Goal: Task Accomplishment & Management: Use online tool/utility

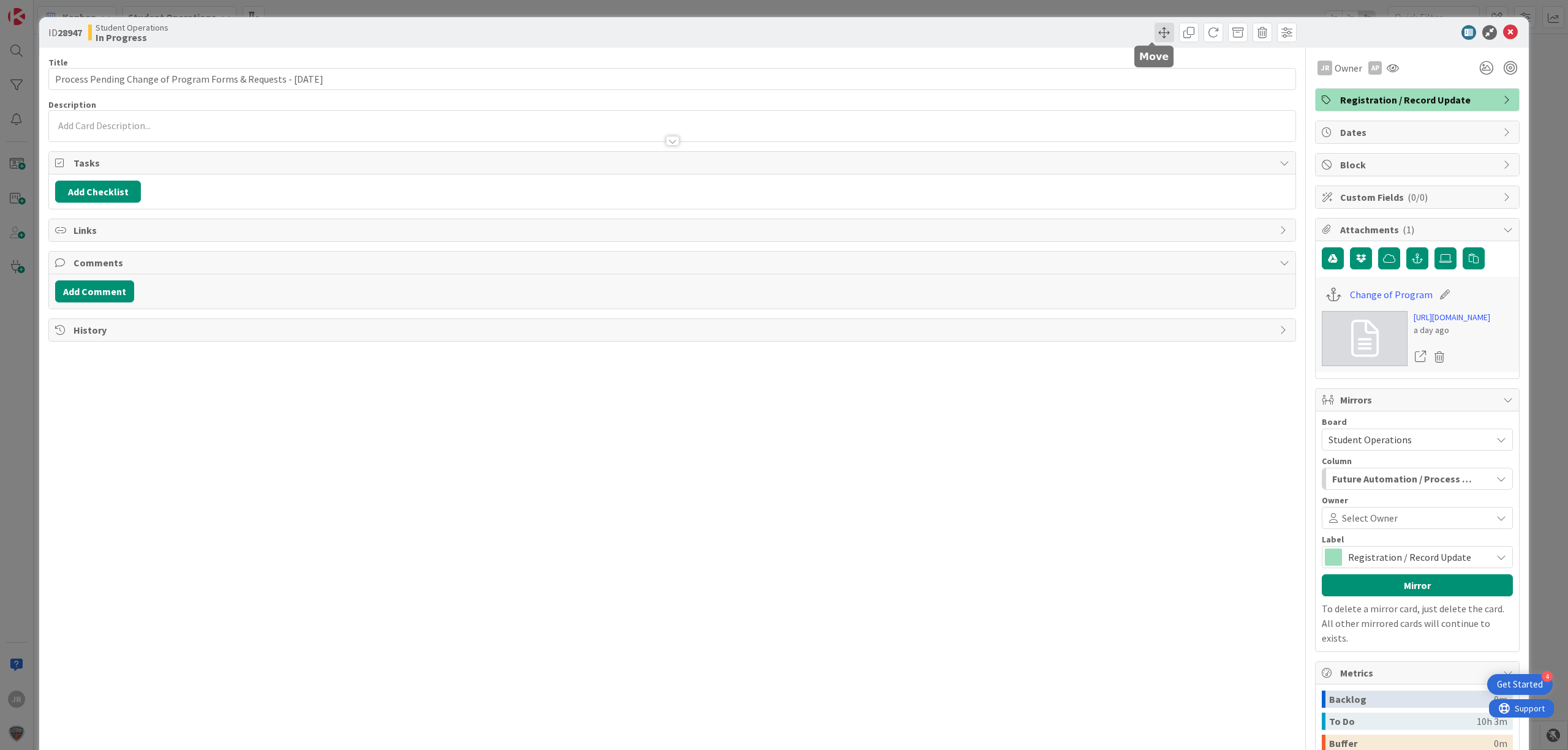
click at [1160, 32] on span at bounding box center [1164, 32] width 20 height 20
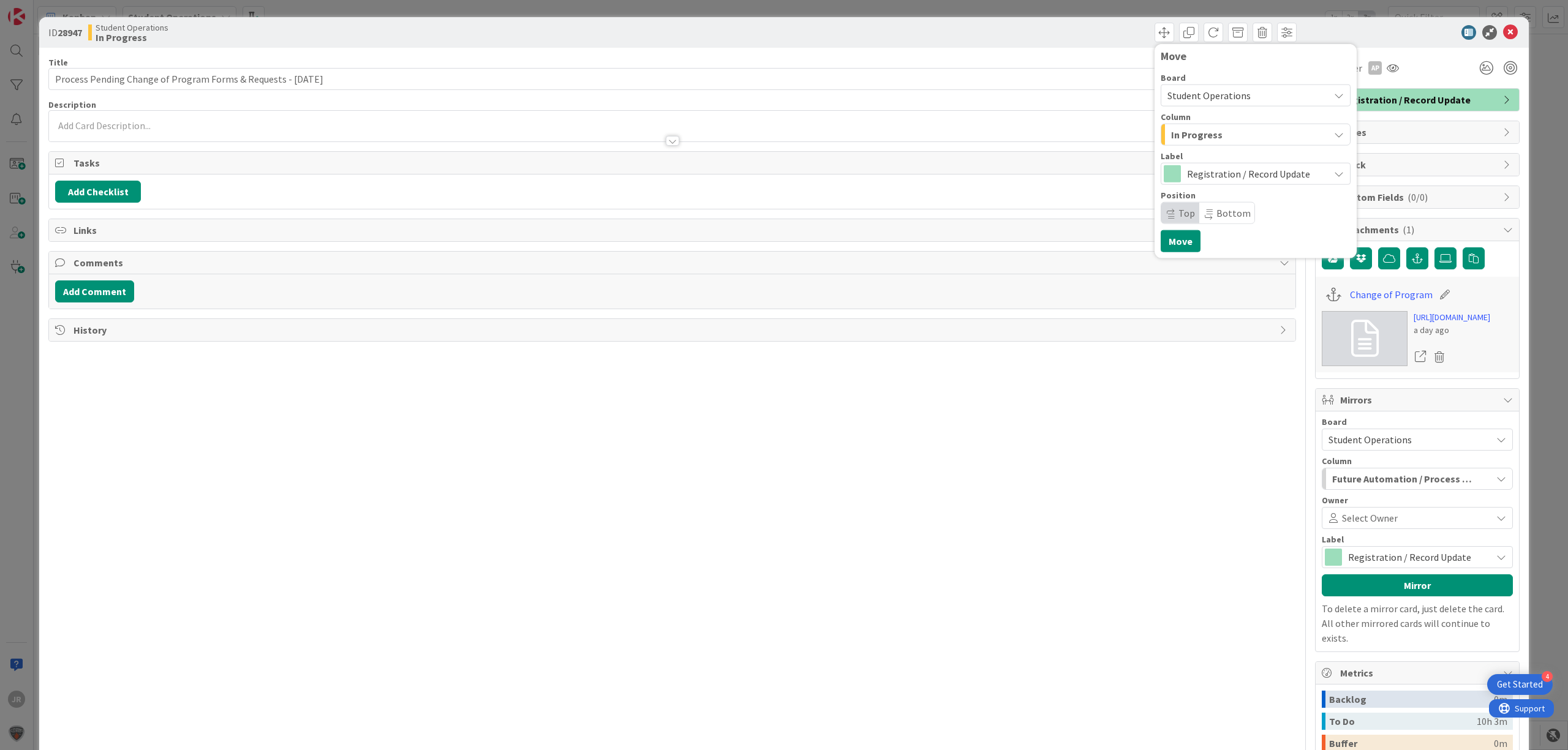
click at [1172, 135] on span "In Progress" at bounding box center [1197, 134] width 51 height 16
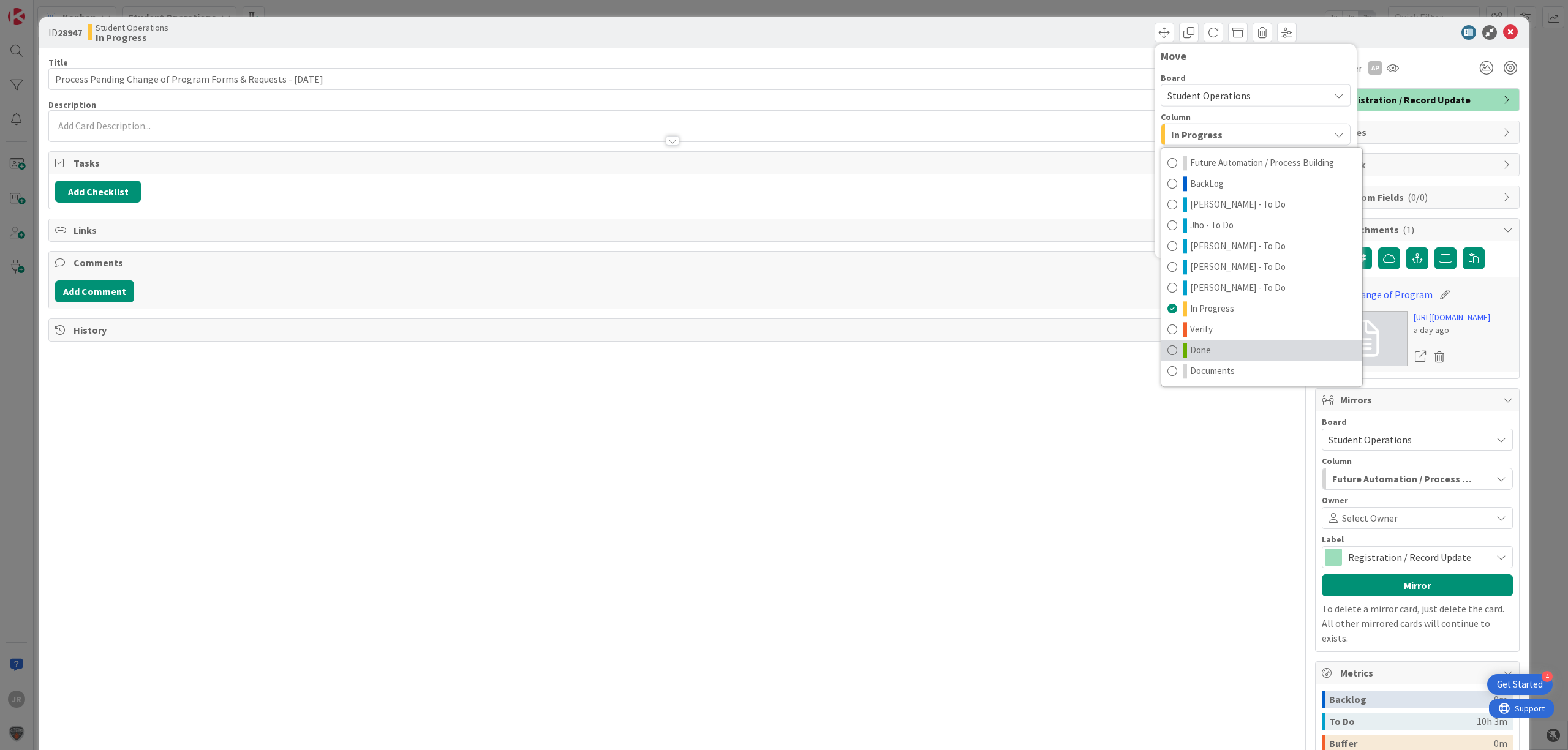
click at [1214, 349] on link "Done" at bounding box center [1262, 350] width 201 height 21
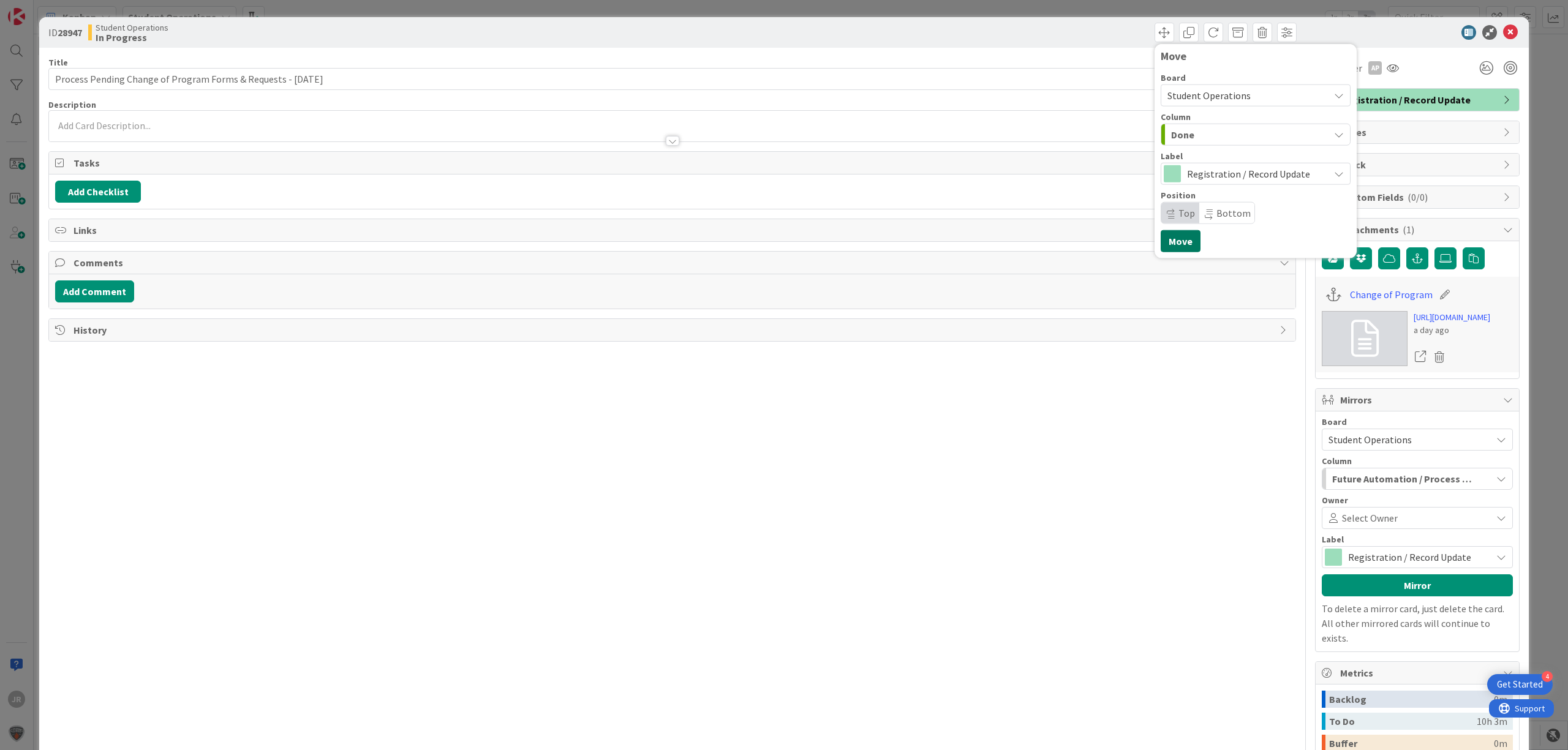
click at [1177, 241] on button "Move" at bounding box center [1181, 241] width 40 height 22
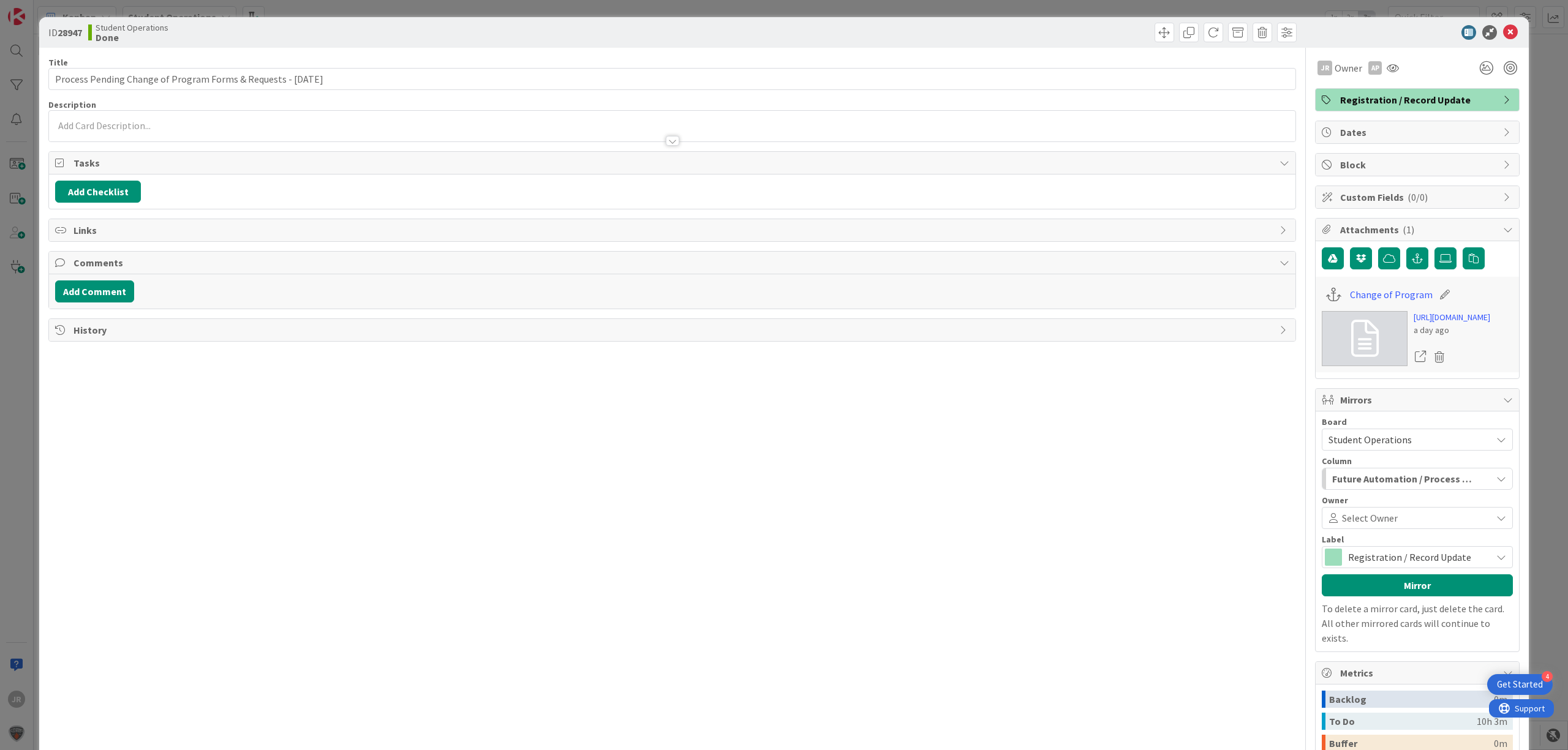
click at [1110, 9] on div "ID 28947 Student Operations Done Move Move Title 63 / 128 Process Pending Chang…" at bounding box center [784, 375] width 1568 height 750
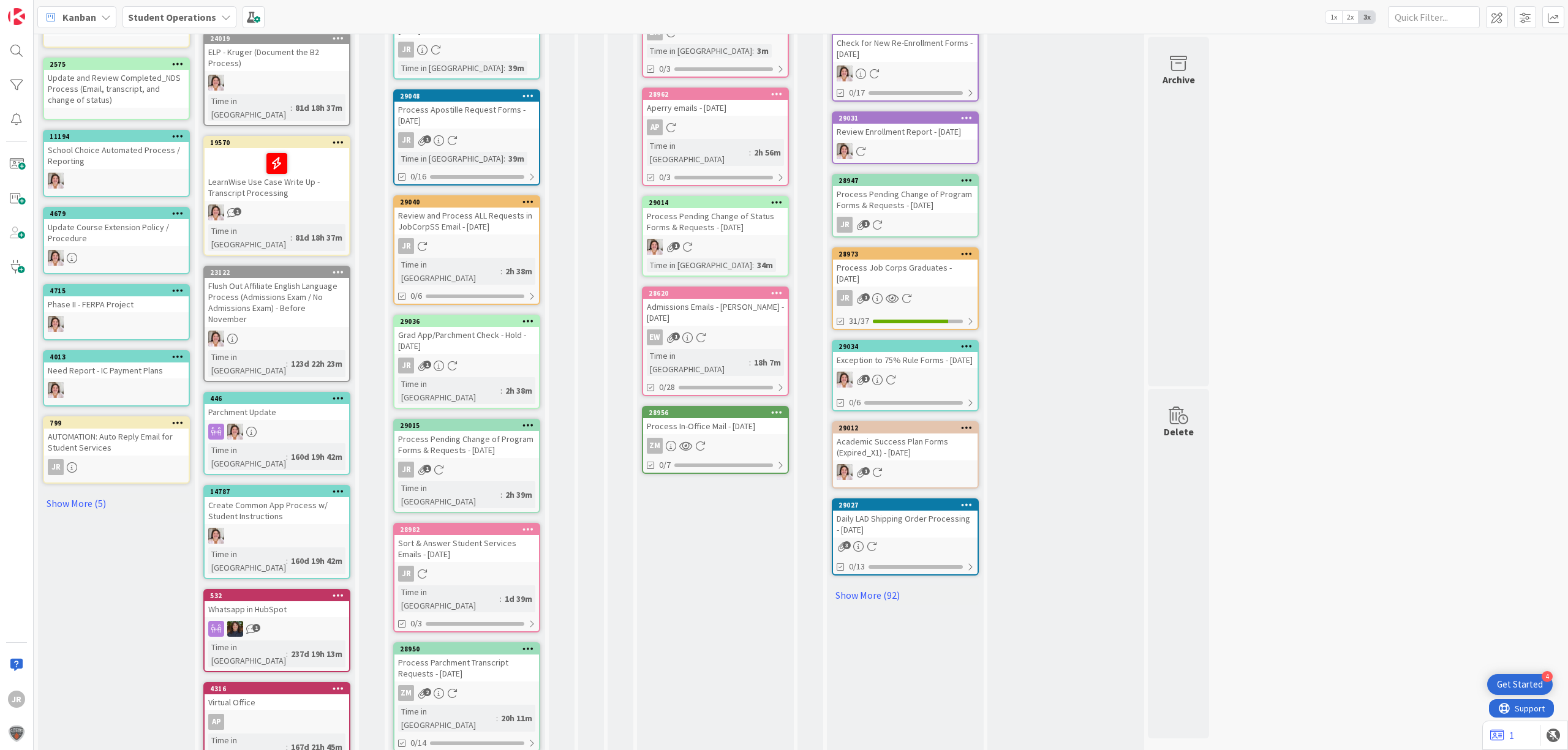
scroll to position [373, 0]
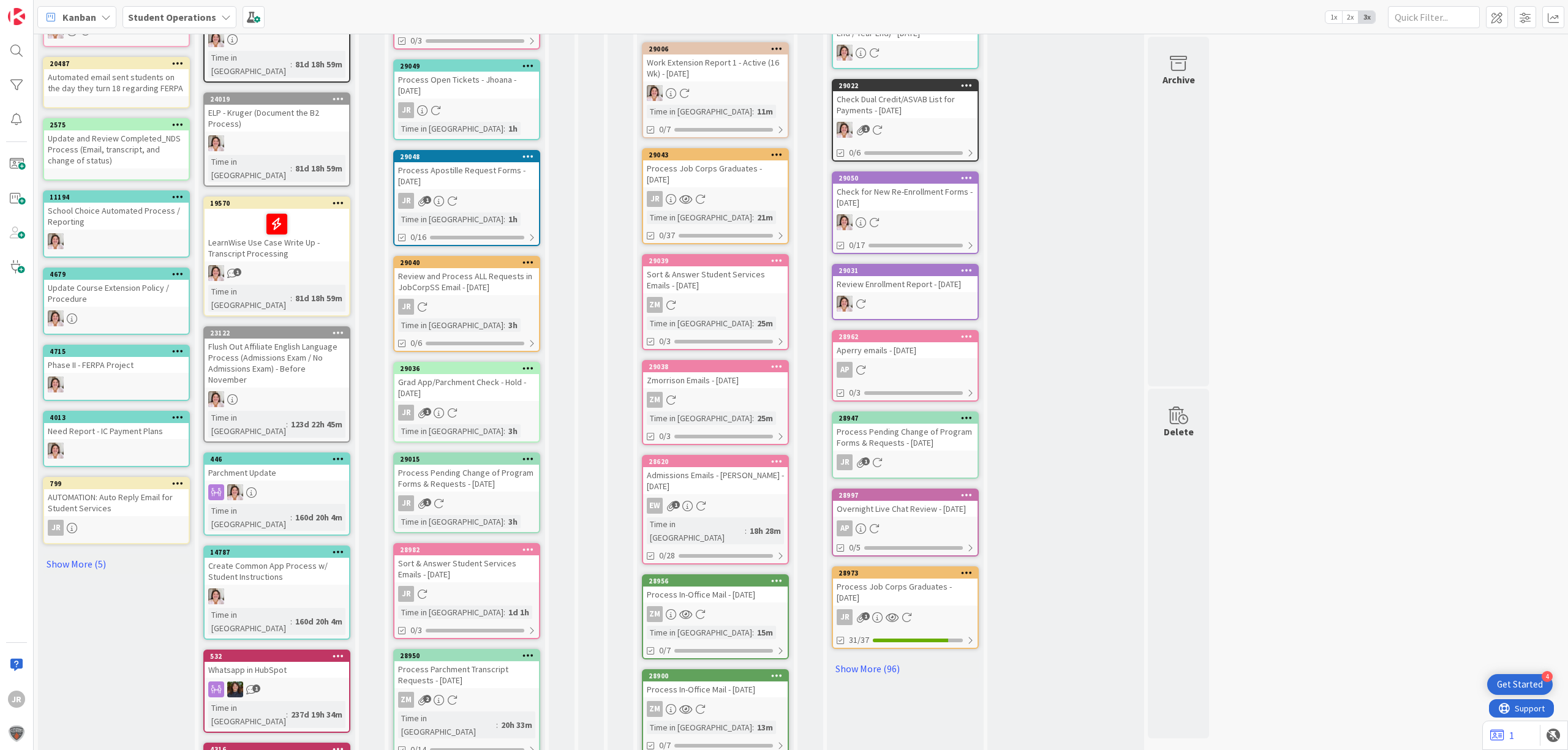
scroll to position [245, 0]
click at [721, 162] on div "Process Job Corps Graduates - [DATE]" at bounding box center [716, 174] width 144 height 27
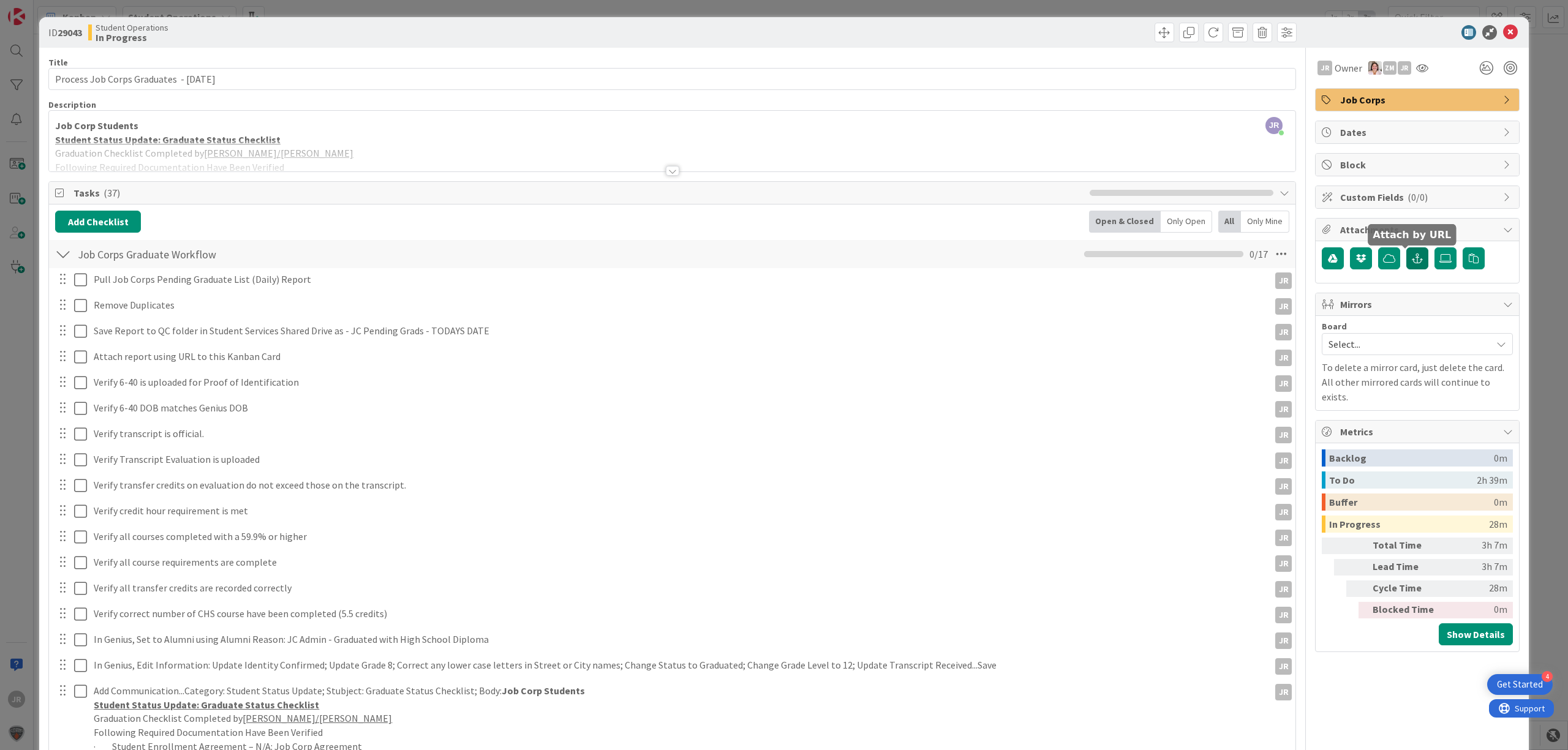
click at [1412, 264] on icon "button" at bounding box center [1417, 258] width 11 height 10
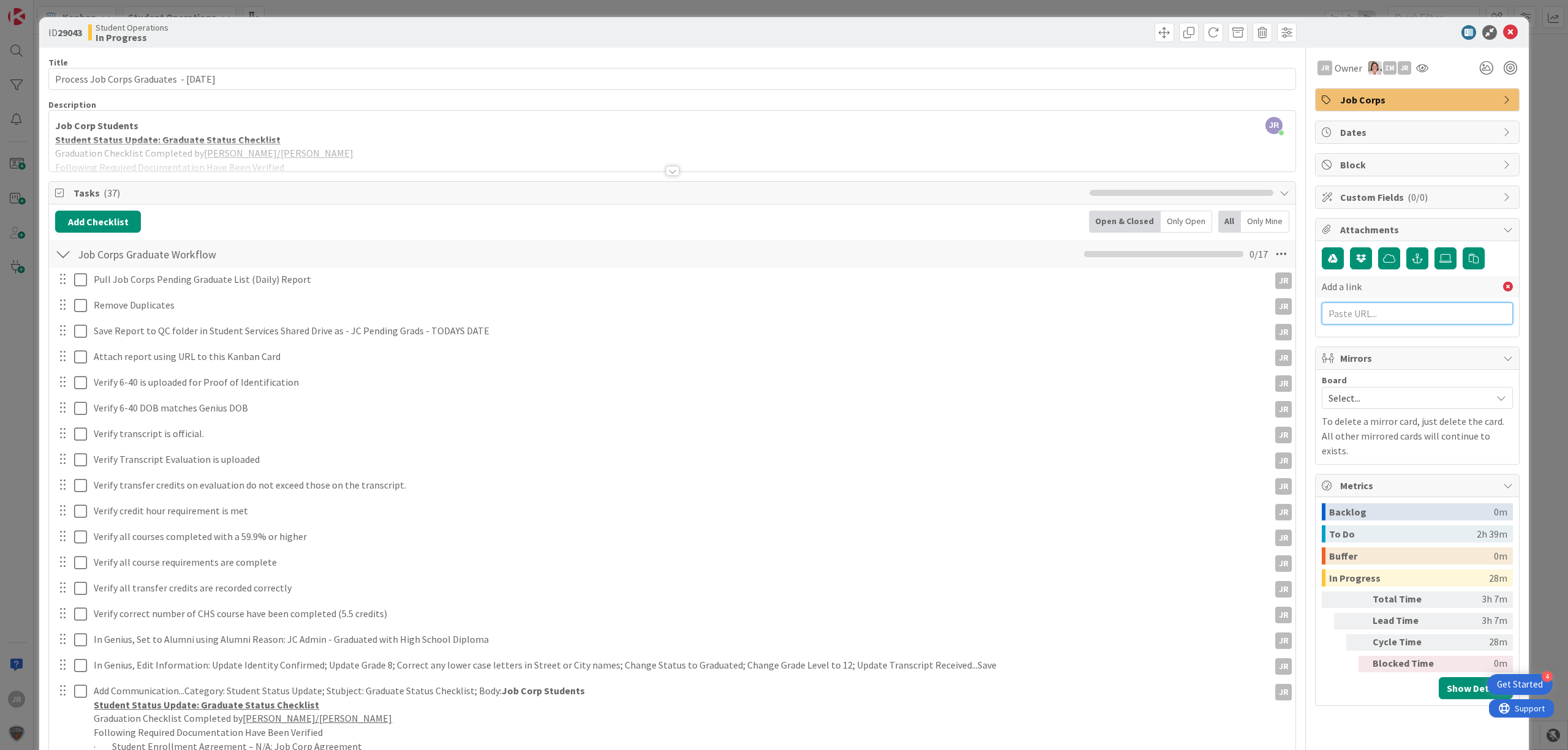
click at [1399, 314] on input "text" at bounding box center [1418, 313] width 191 height 22
paste input "[URL][DOMAIN_NAME]"
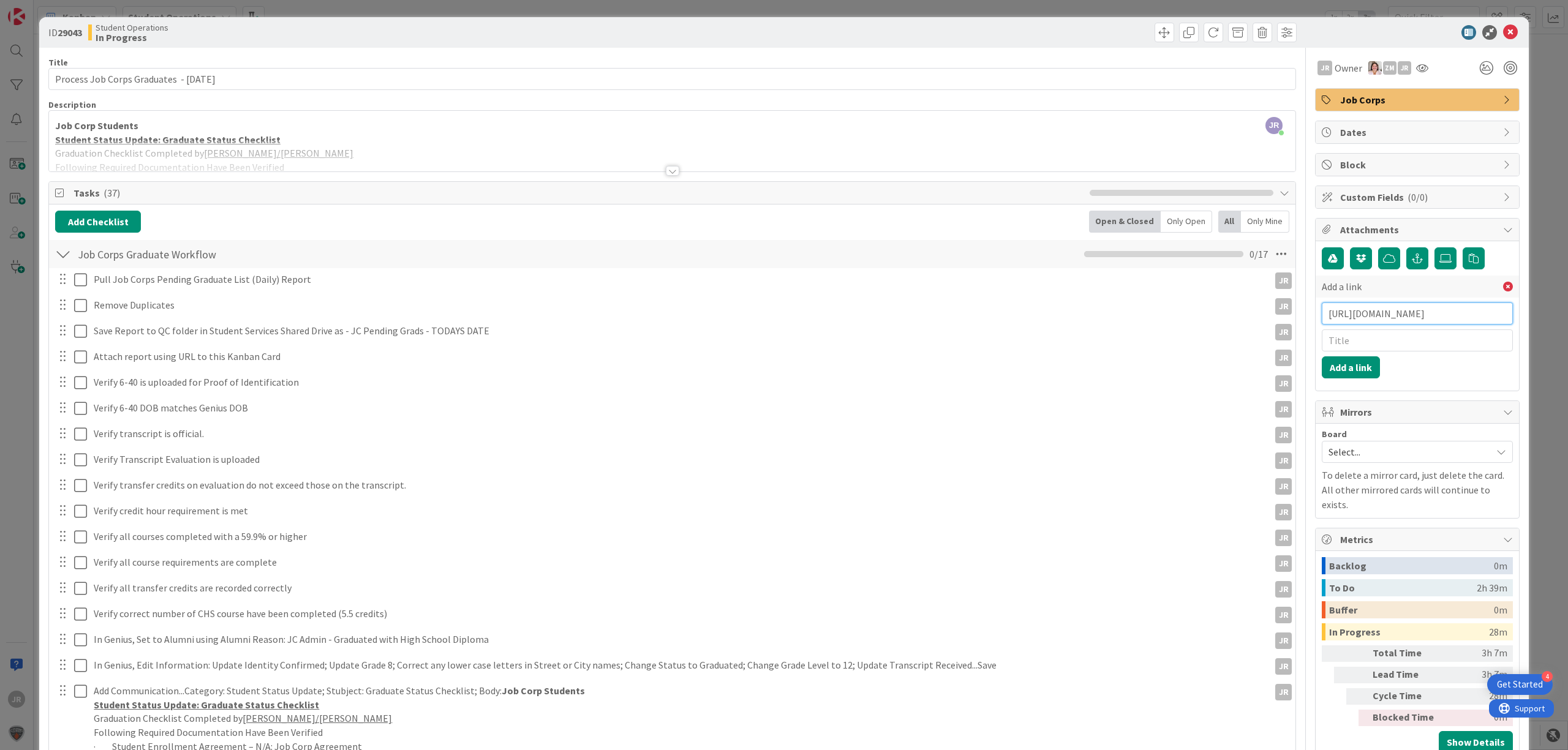
scroll to position [0, 377]
type input "[URL][DOMAIN_NAME]"
click at [1400, 350] on input "text" at bounding box center [1418, 340] width 191 height 22
type input "JC Pending Grads [DATE]"
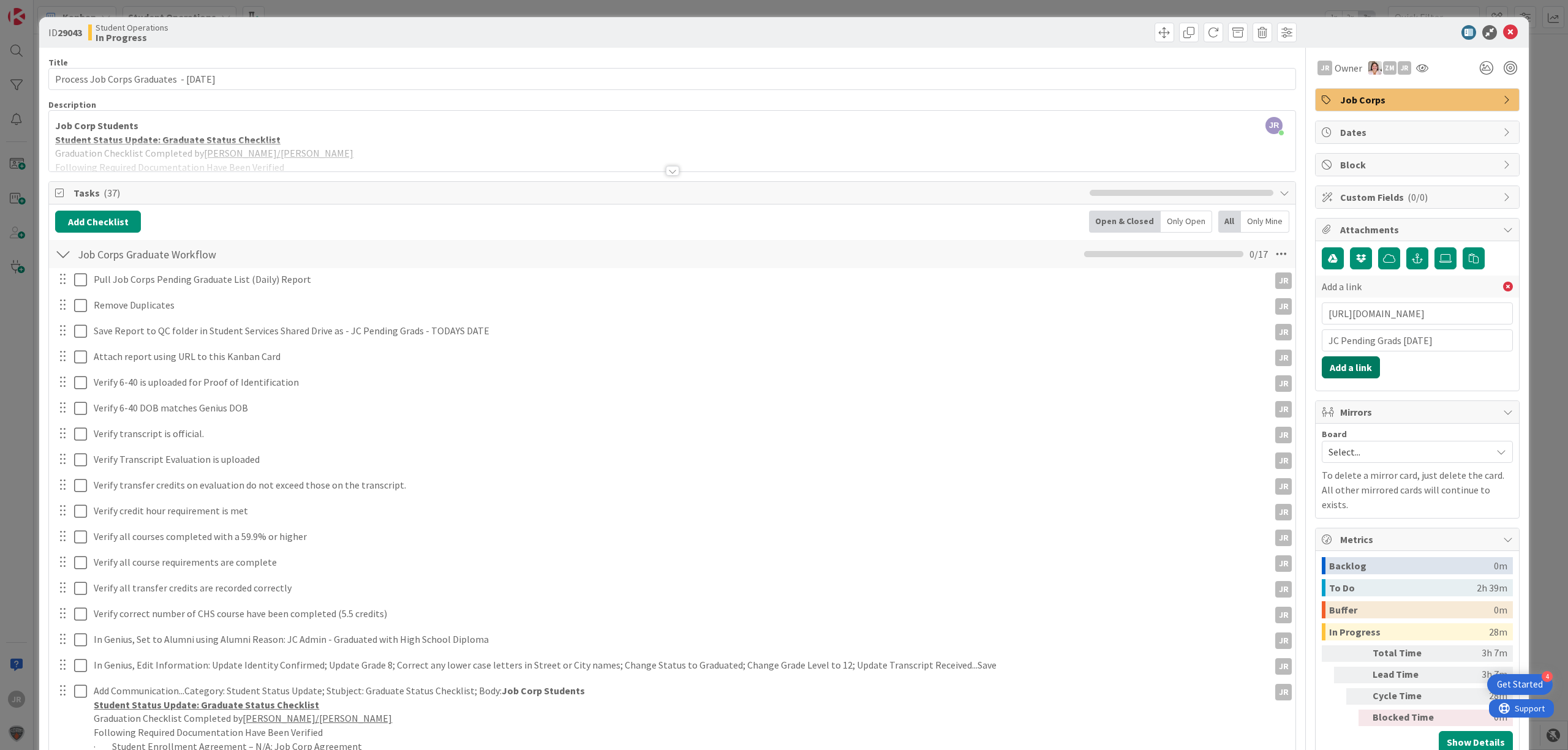
click button "Add a link" at bounding box center [1351, 367] width 58 height 22
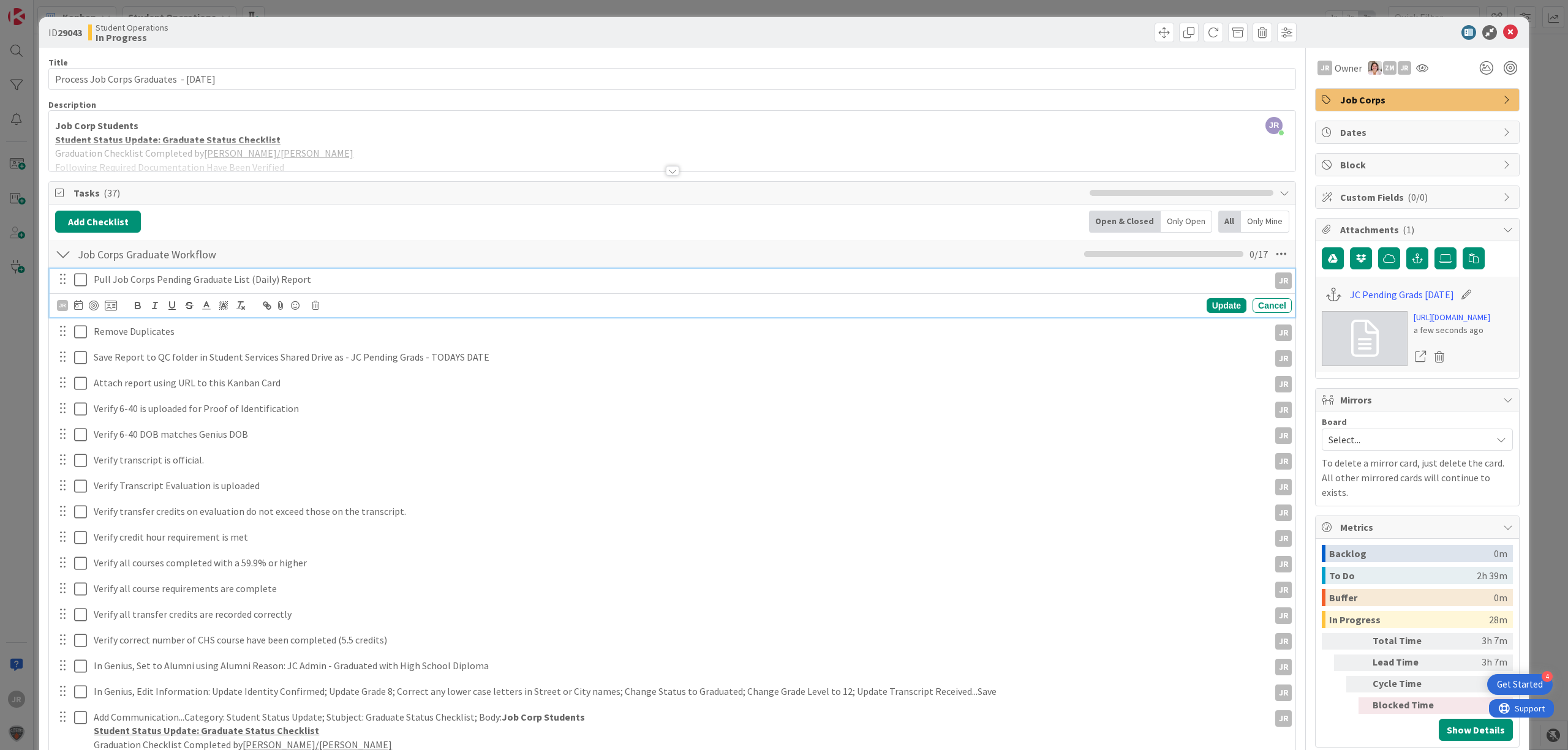
click at [76, 281] on icon at bounding box center [80, 280] width 13 height 14
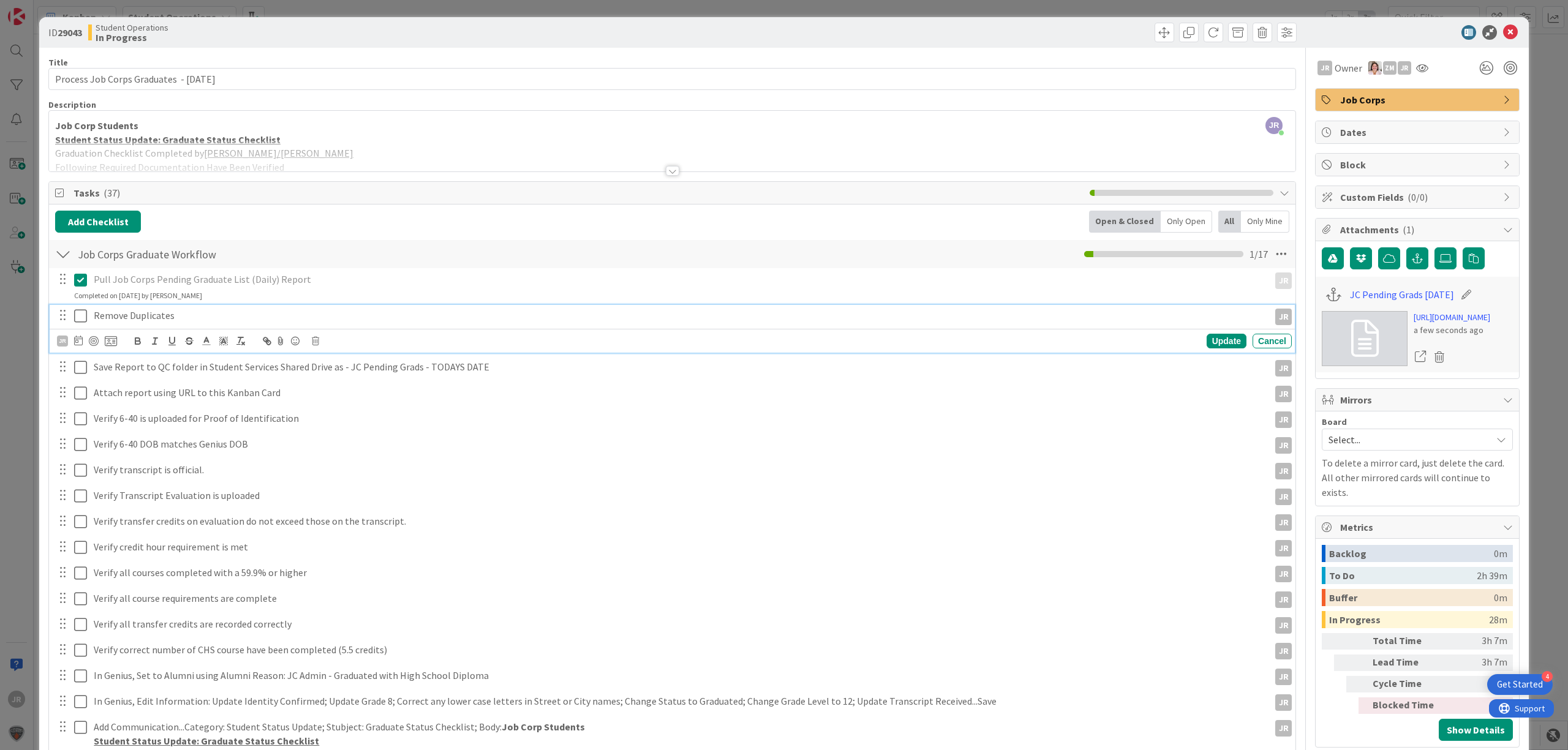
click at [82, 323] on icon at bounding box center [80, 316] width 13 height 14
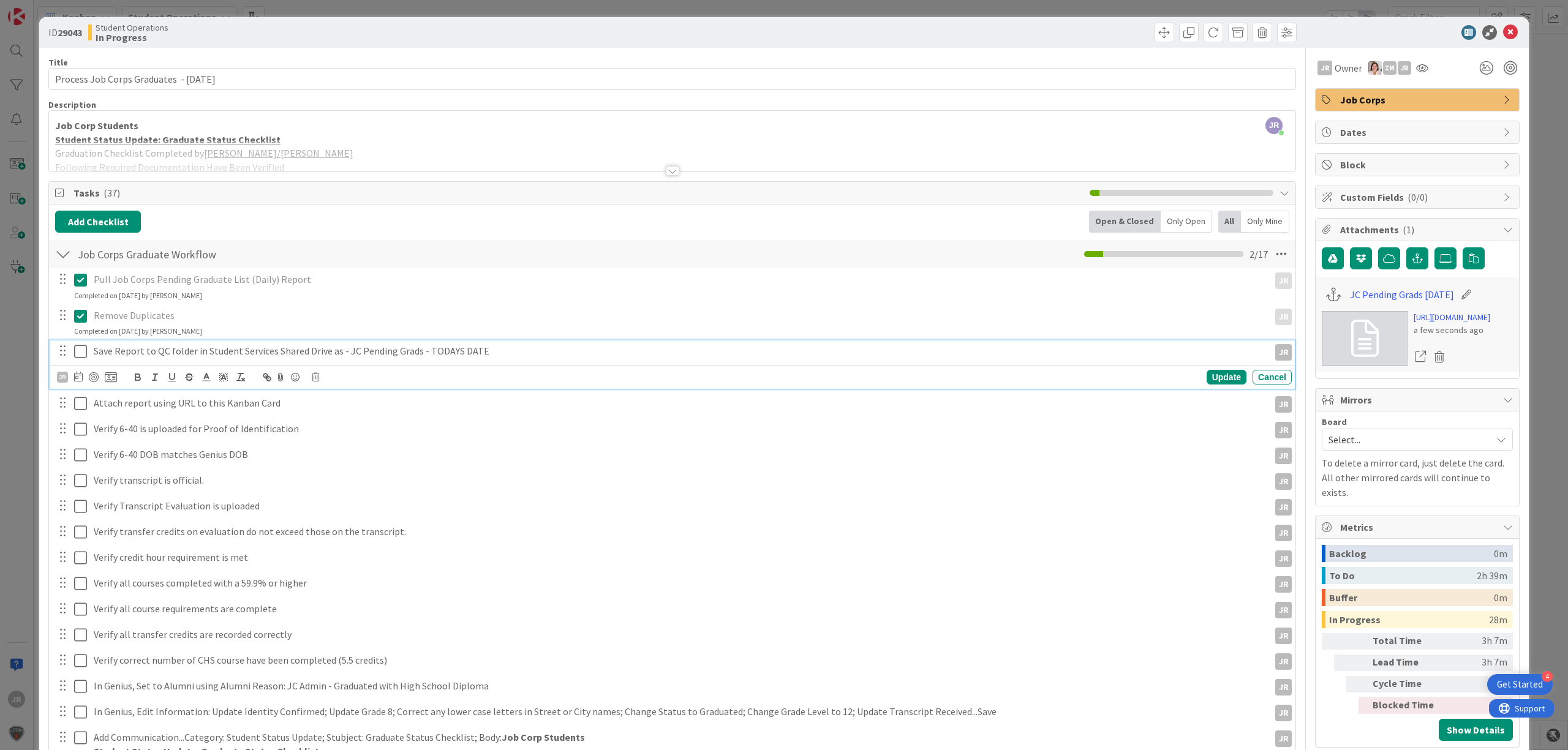
click at [81, 356] on icon at bounding box center [80, 351] width 13 height 14
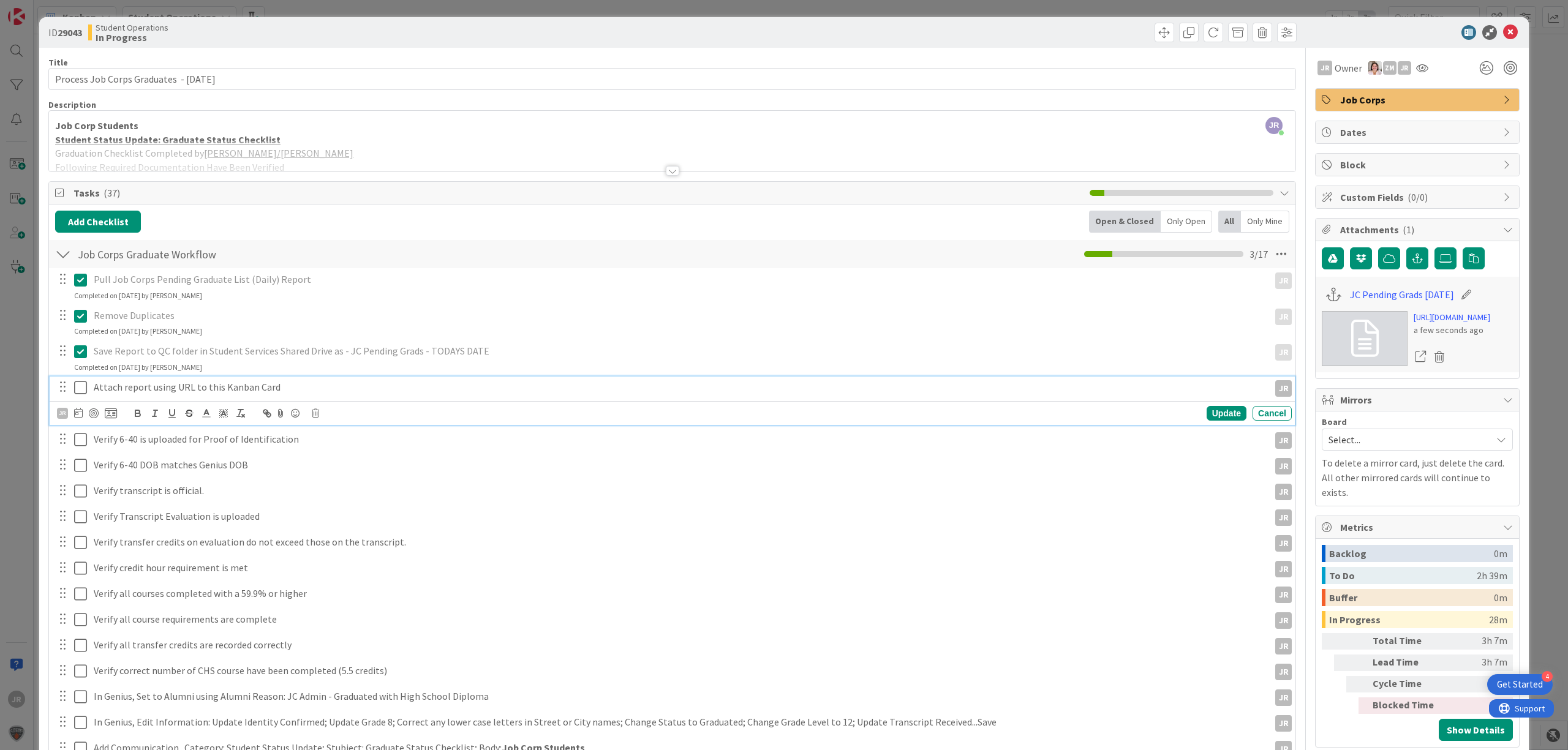
click at [79, 386] on icon at bounding box center [80, 387] width 13 height 14
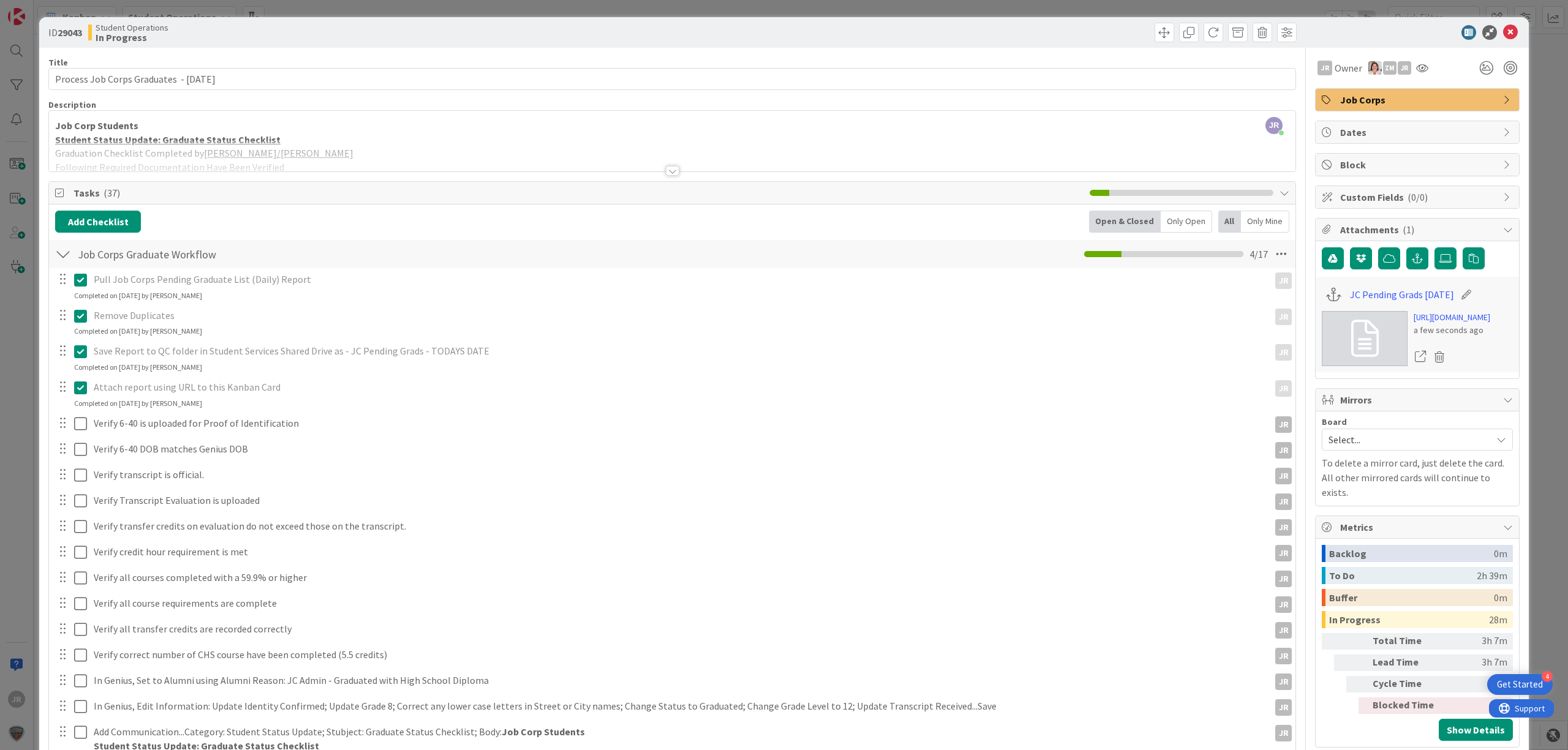
click at [464, 8] on div "ID 29043 Student Operations In Progress Title 41 / 128 Process Job Corps Gradua…" at bounding box center [784, 375] width 1568 height 750
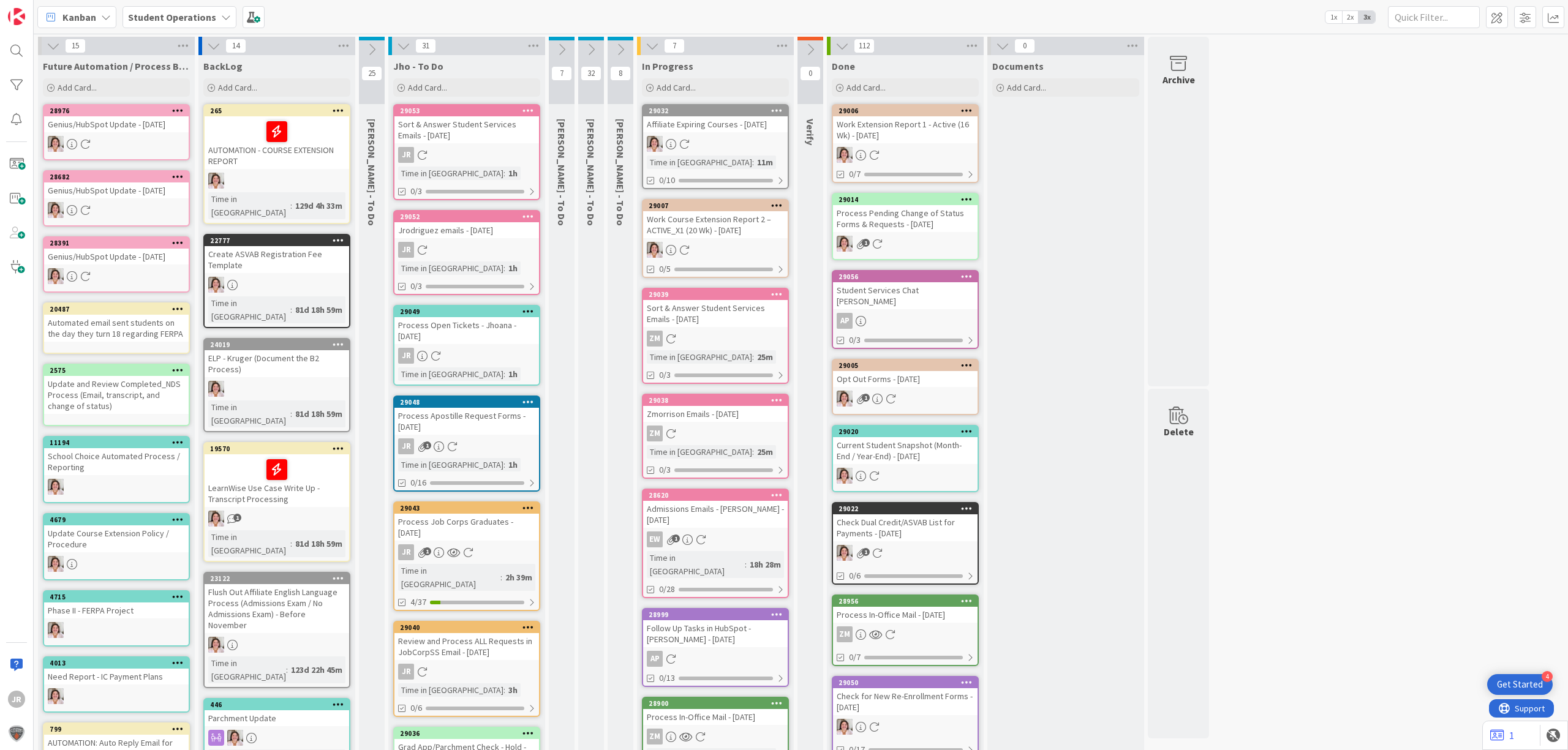
click at [877, 607] on div "Process In-Office Mail - [DATE]" at bounding box center [905, 616] width 144 height 16
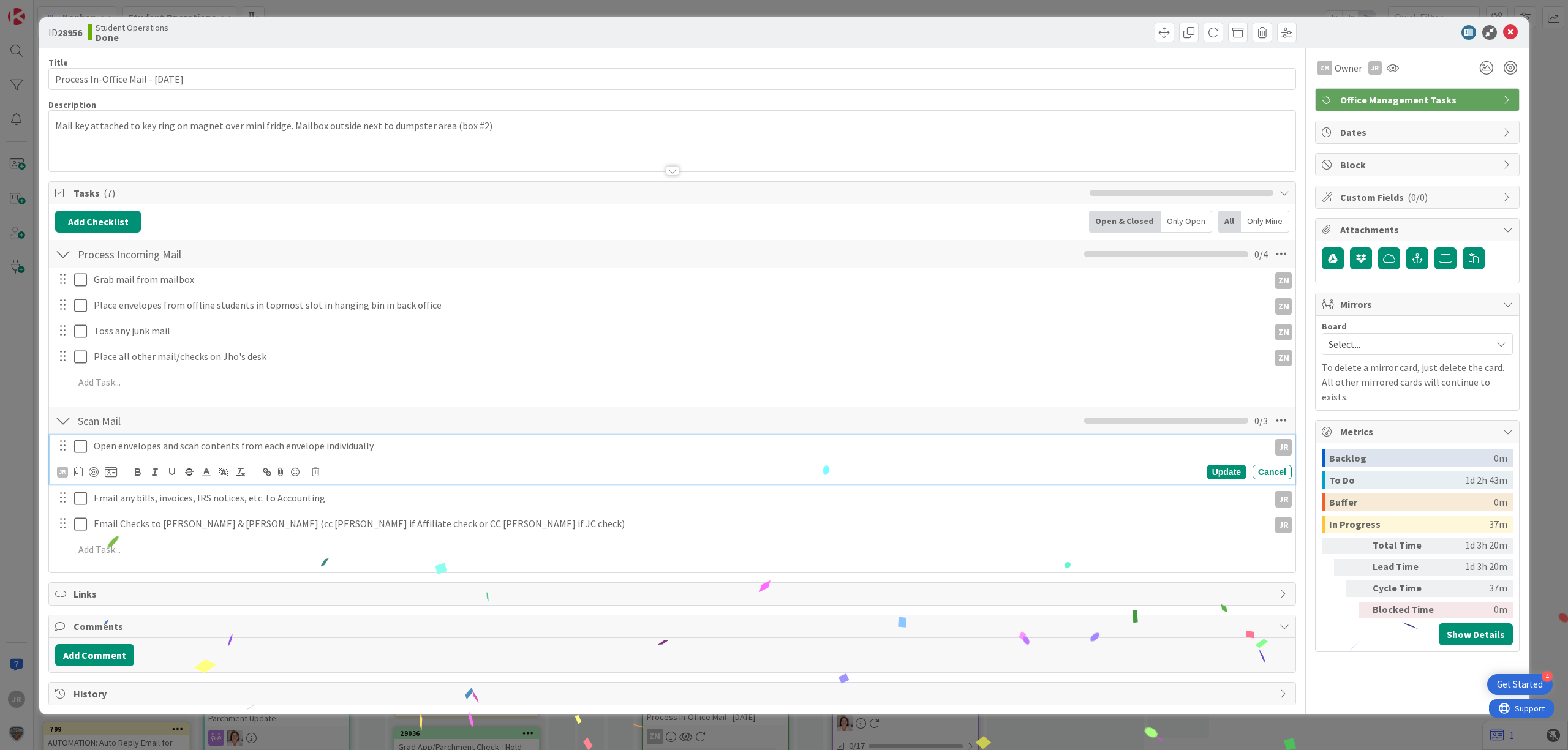
click at [81, 449] on icon at bounding box center [80, 447] width 13 height 14
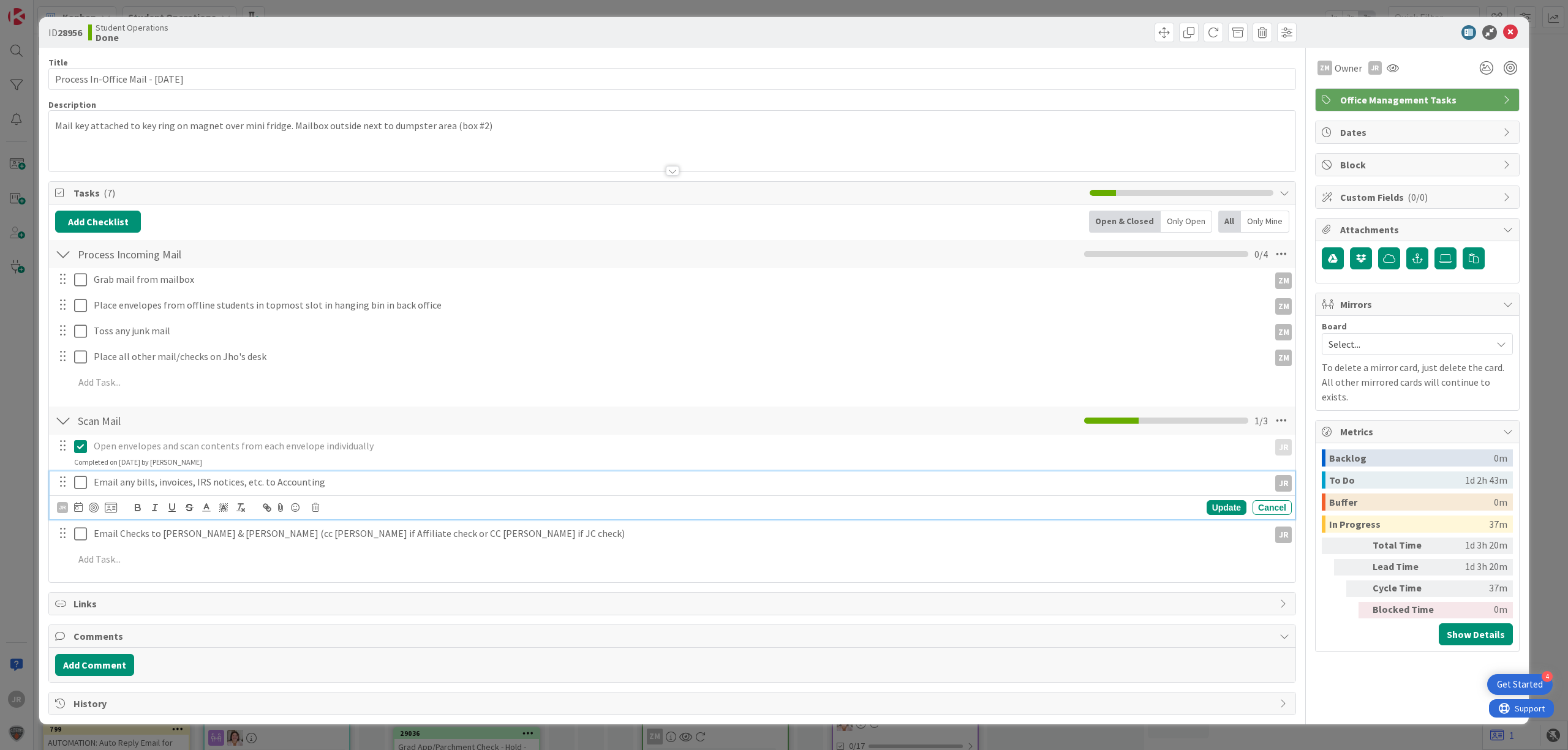
click at [86, 484] on icon at bounding box center [80, 483] width 13 height 14
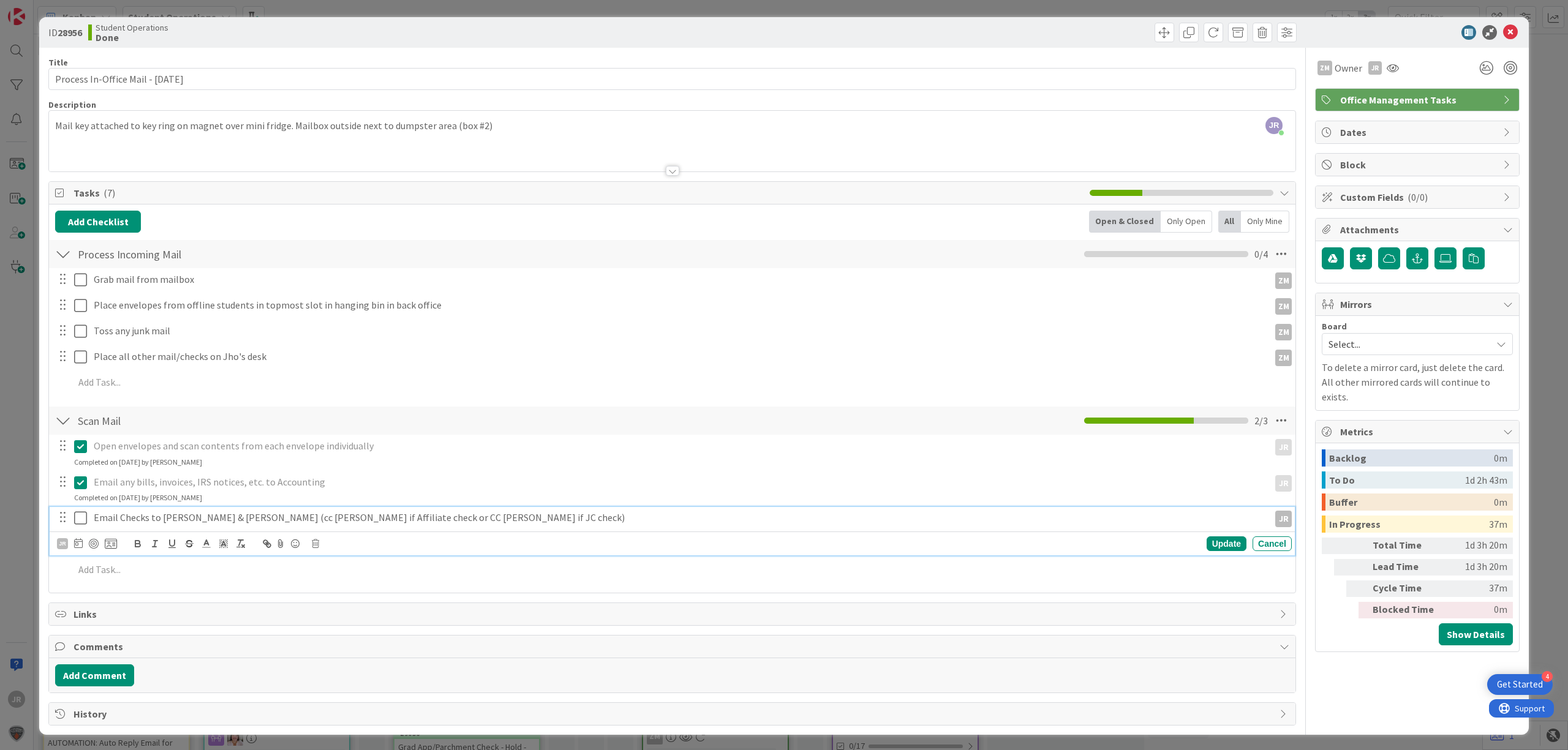
click at [85, 523] on icon at bounding box center [80, 518] width 13 height 14
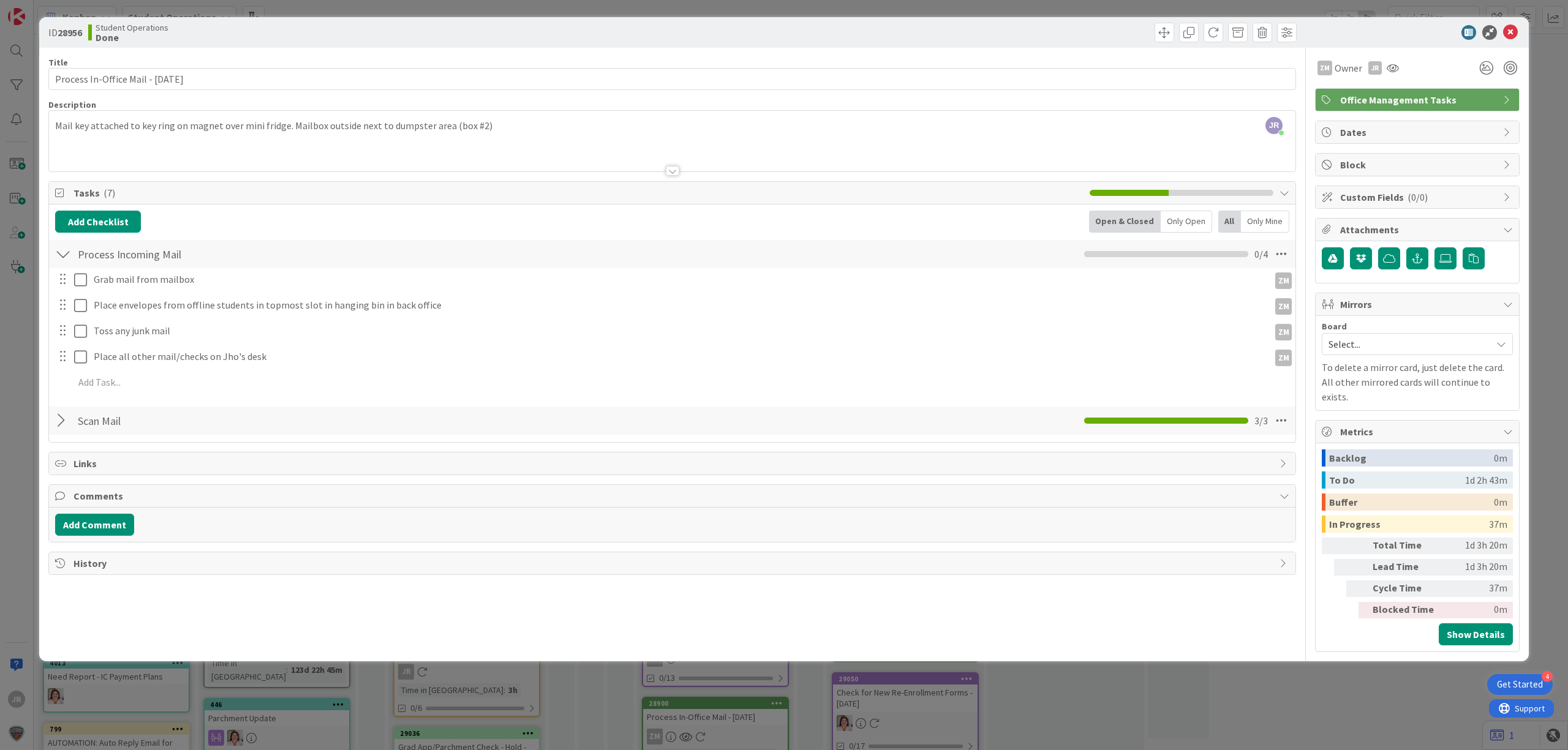
click at [1118, 9] on div "ID 28956 Student Operations Done Title 35 / 128 Process In-Office Mail - [DATE]…" at bounding box center [784, 375] width 1568 height 750
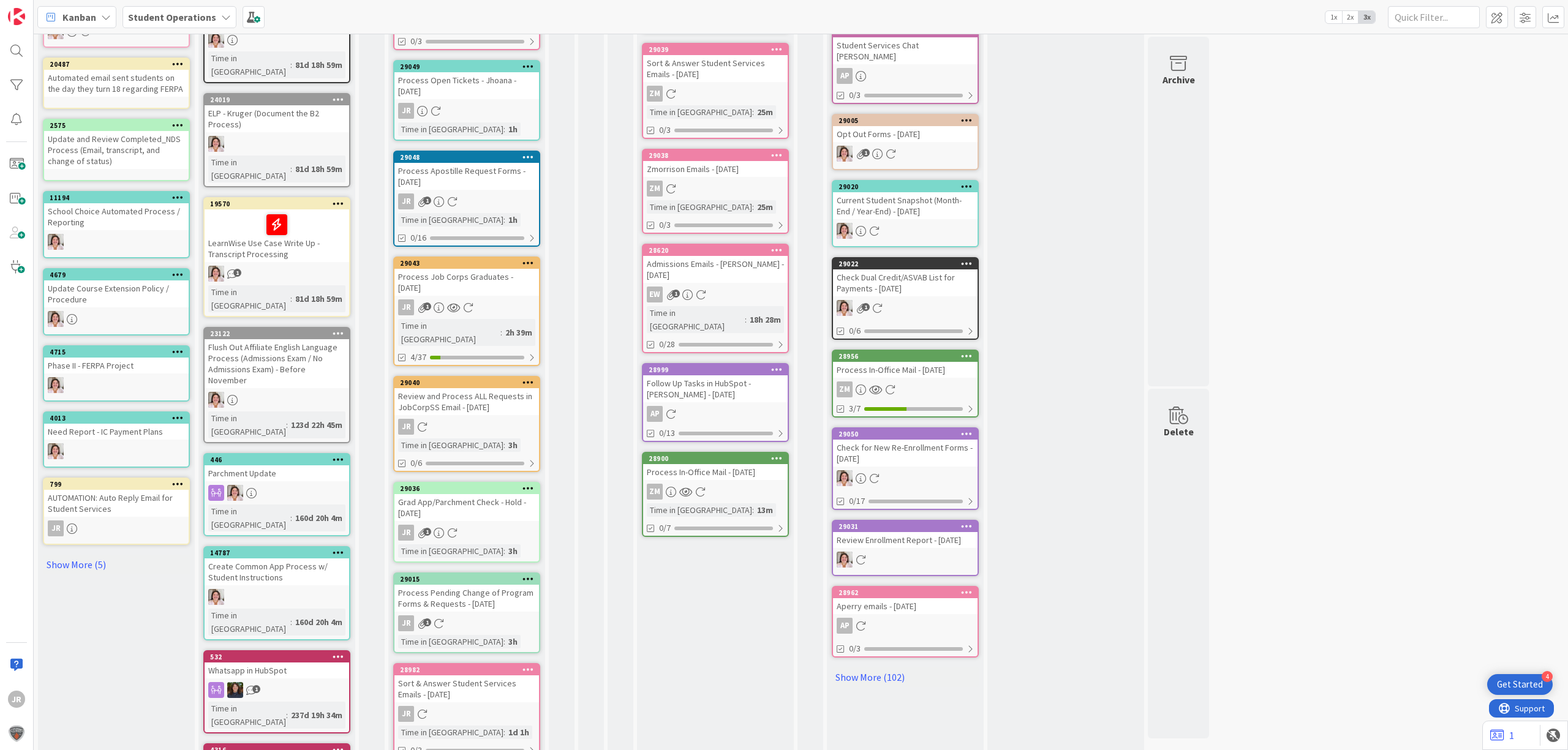
click at [753, 484] on div "ZM" at bounding box center [716, 492] width 144 height 16
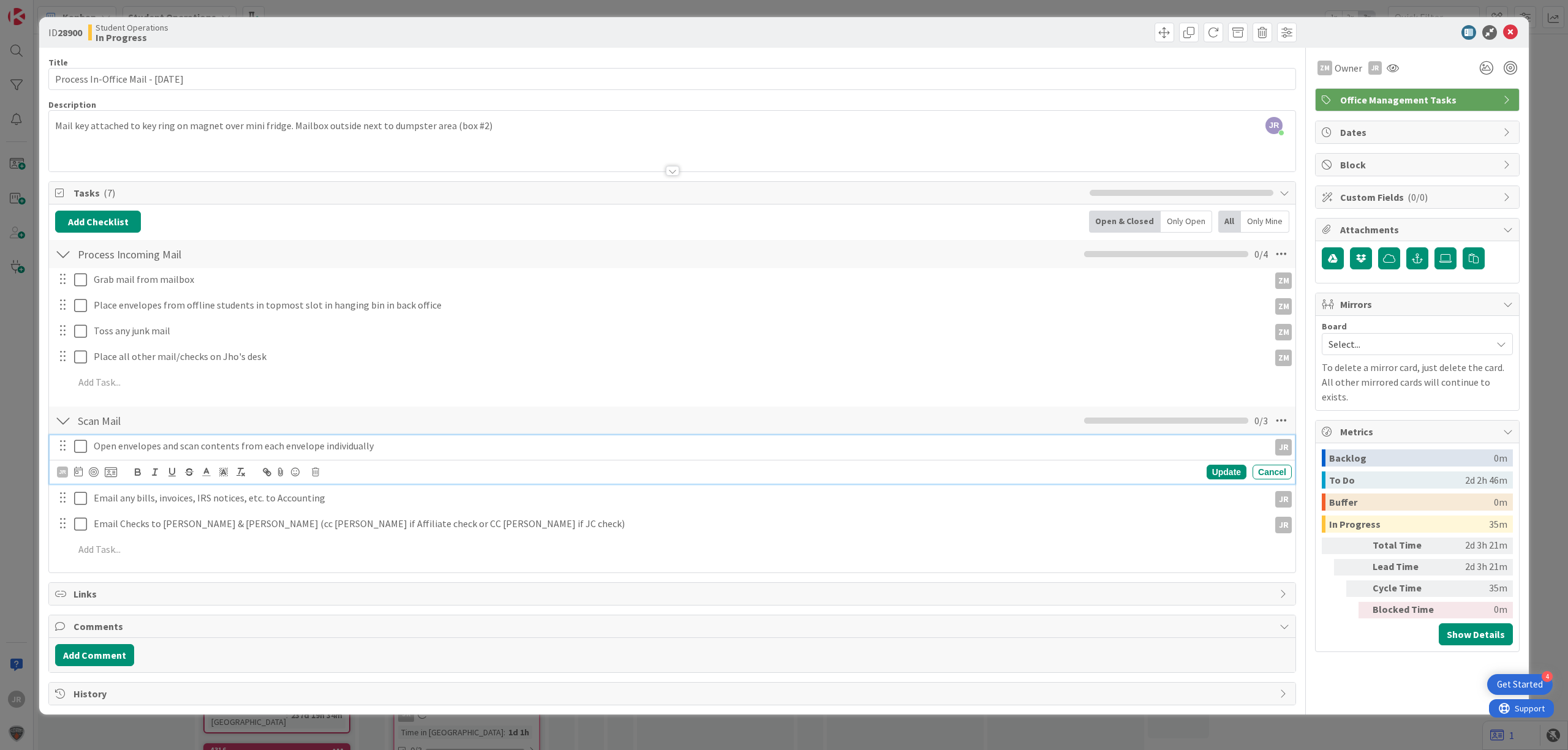
click at [83, 449] on icon at bounding box center [80, 447] width 13 height 14
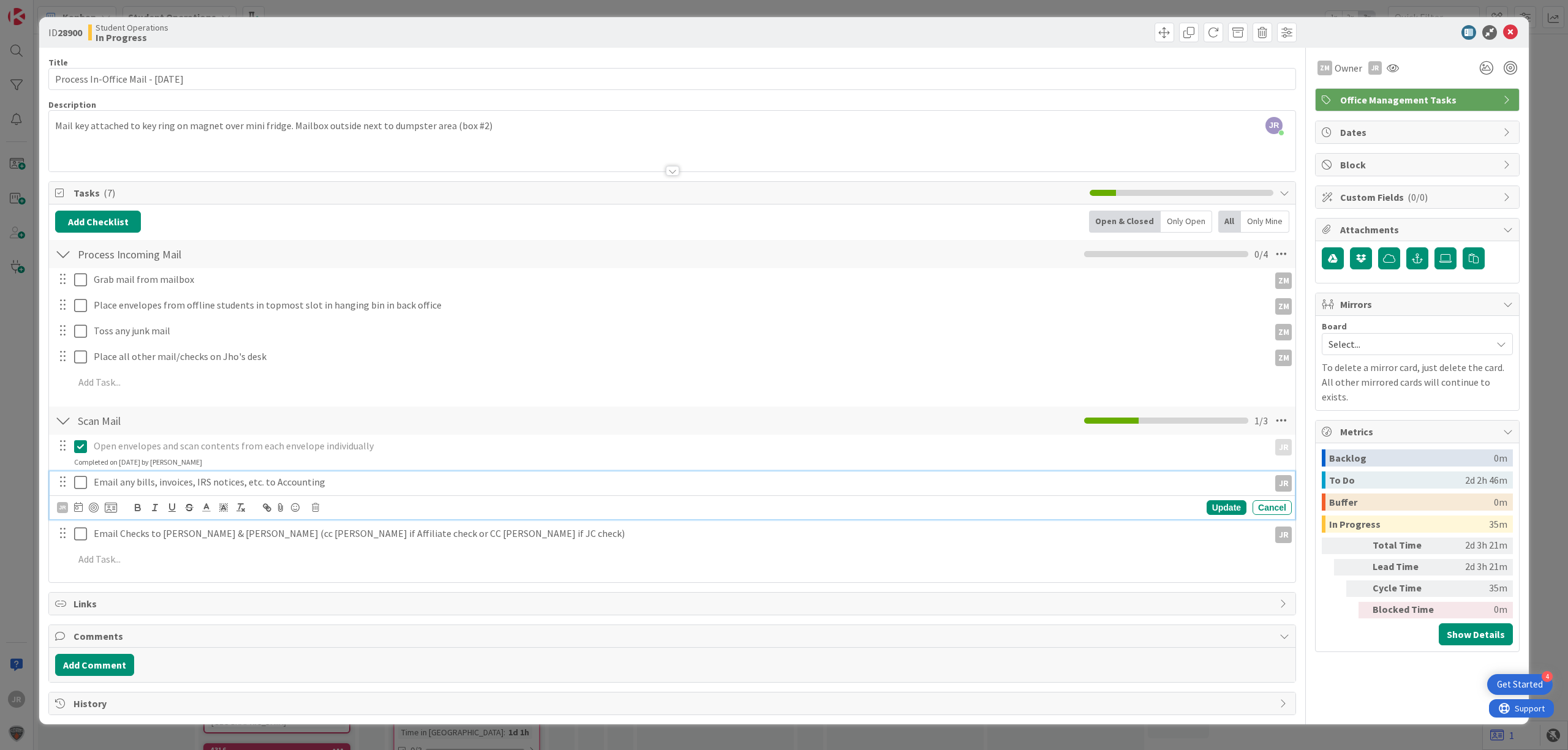
click at [79, 477] on icon at bounding box center [80, 483] width 13 height 14
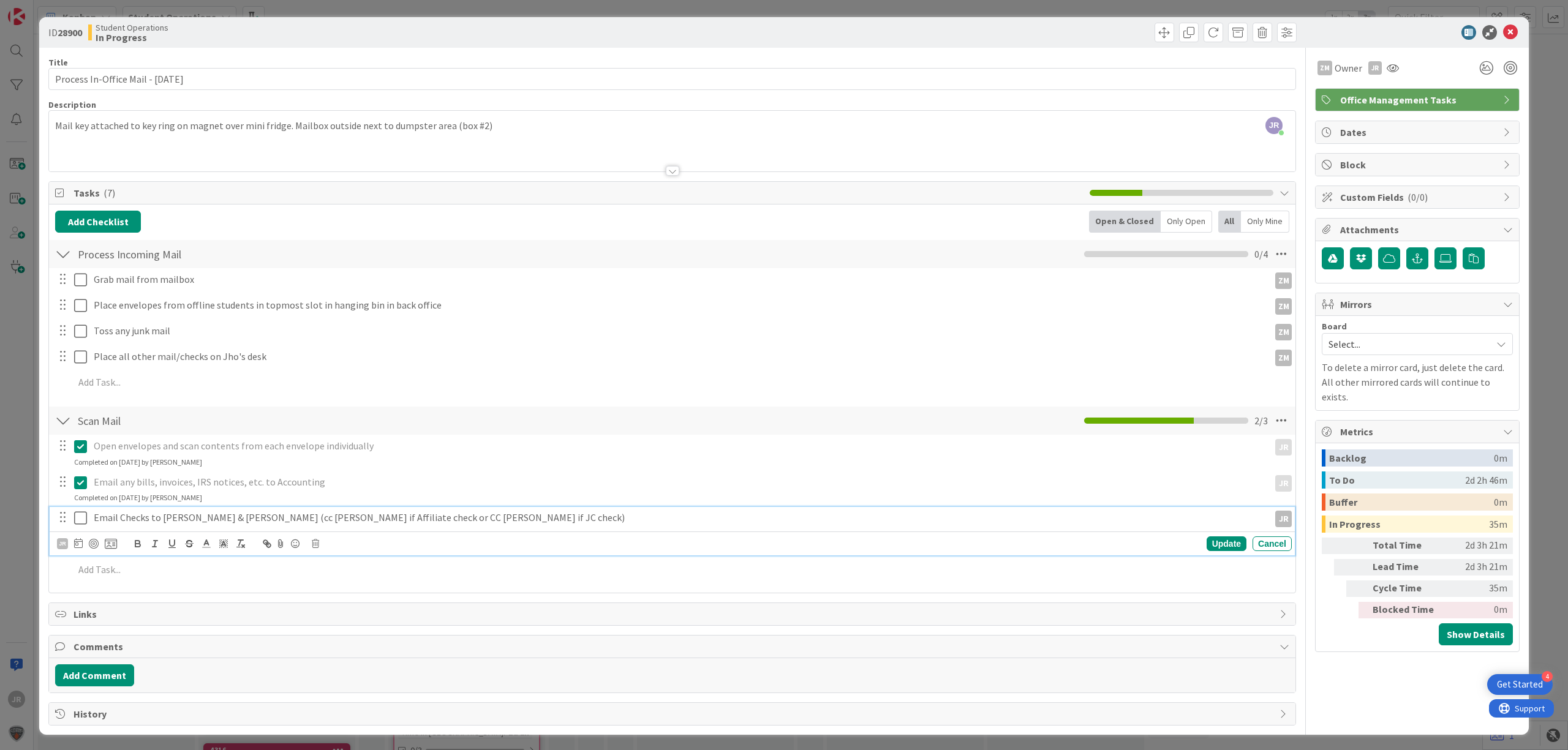
click at [79, 510] on button at bounding box center [81, 518] width 14 height 20
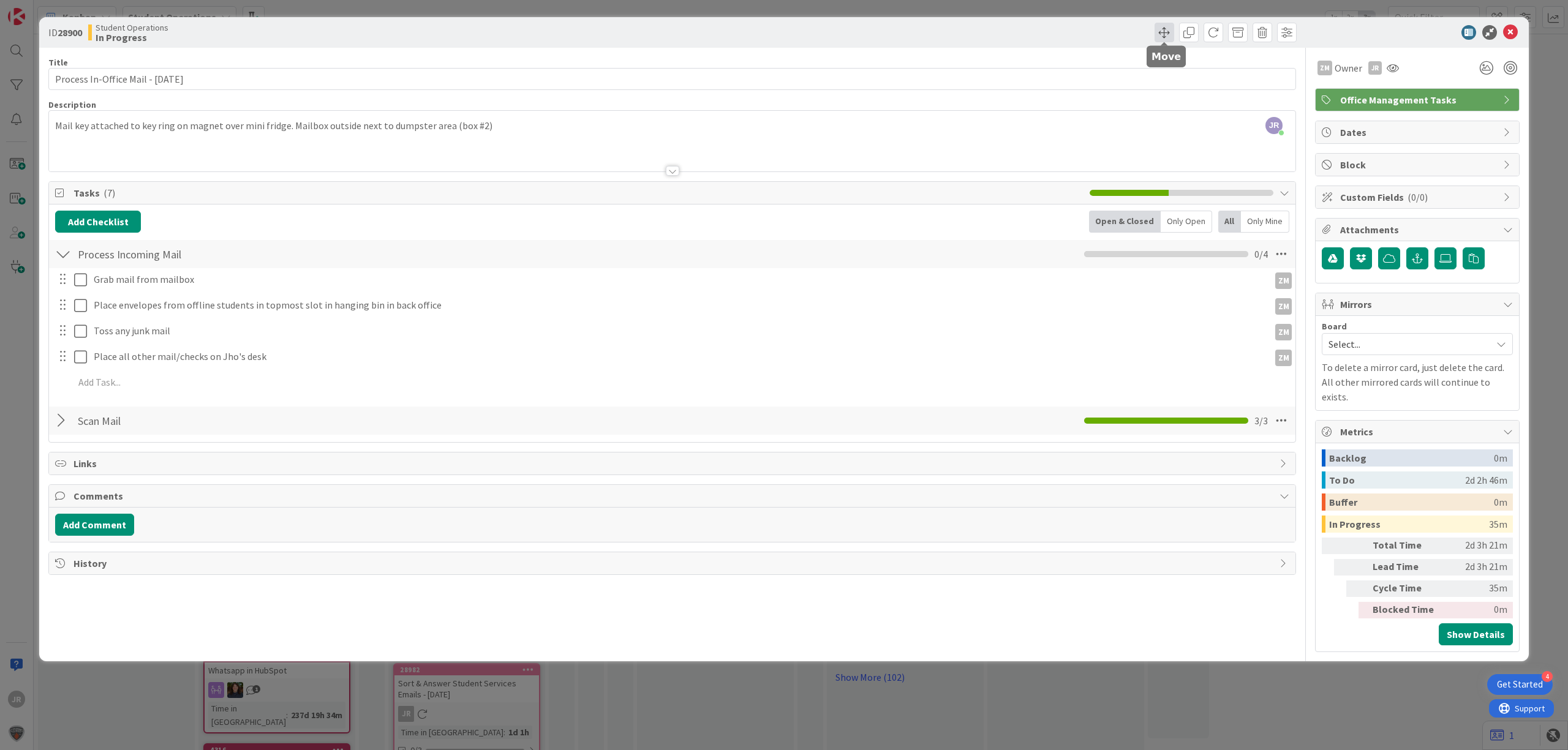
click at [1160, 32] on span at bounding box center [1164, 32] width 20 height 20
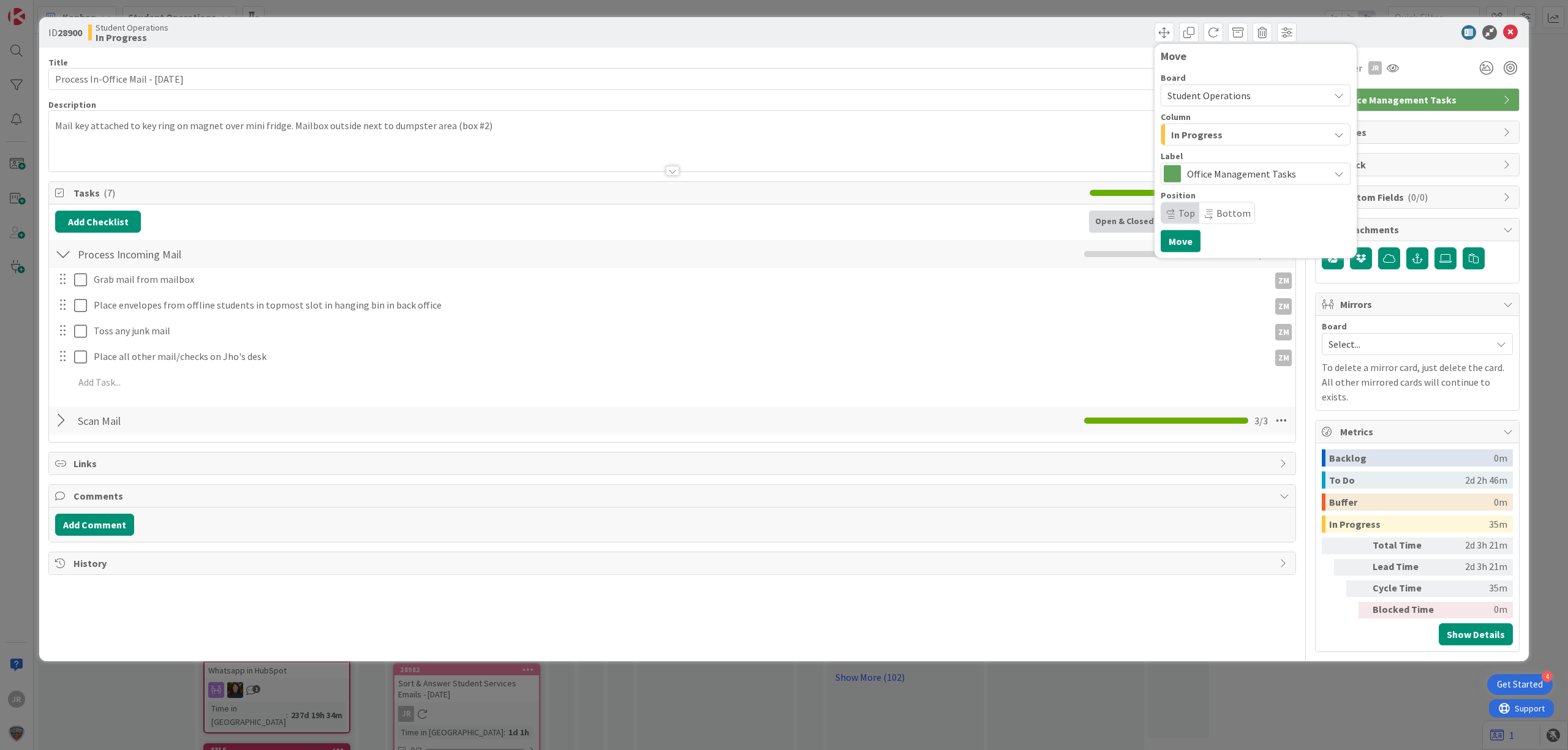
click at [1230, 133] on div "In Progress" at bounding box center [1248, 134] width 161 height 20
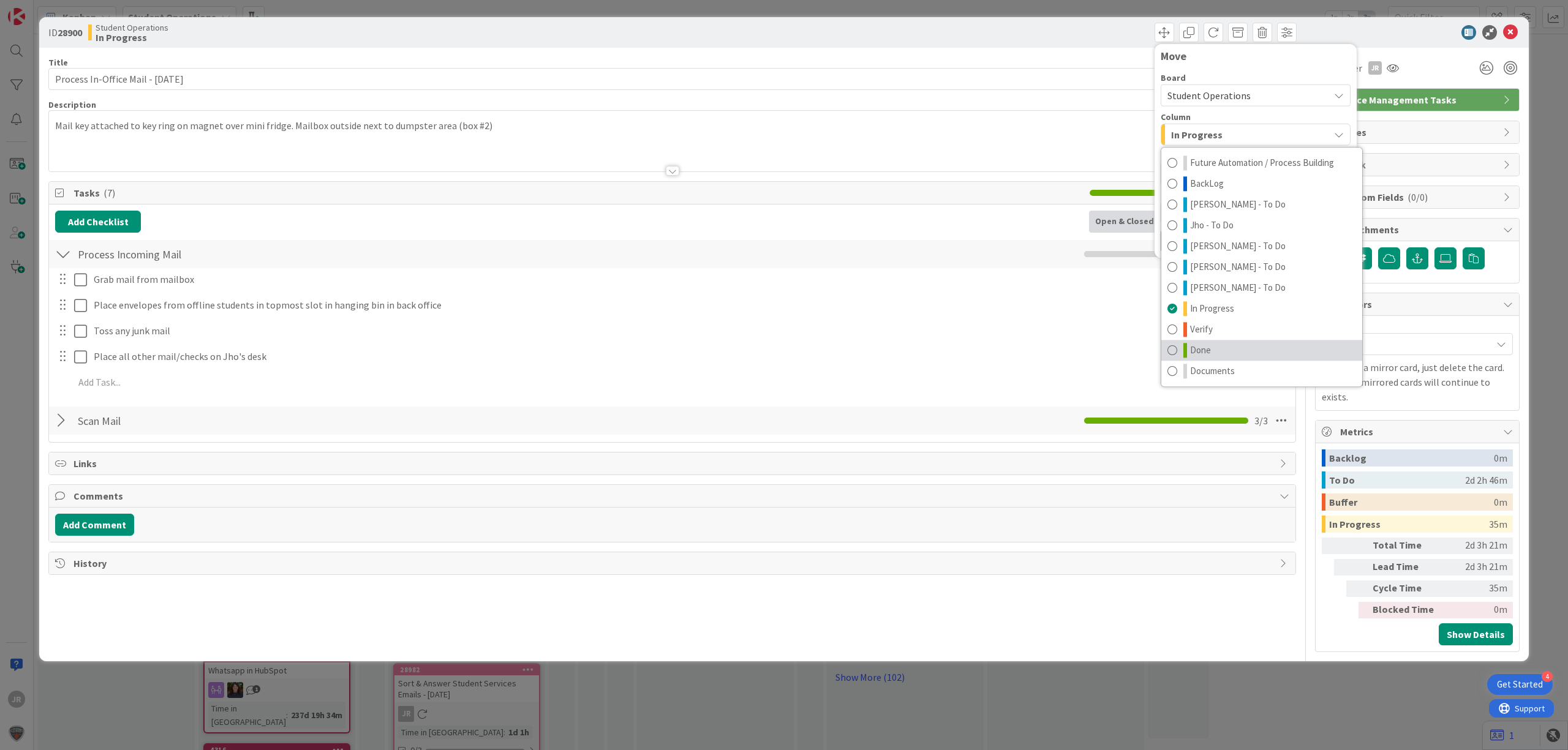
click at [1249, 348] on link "Done" at bounding box center [1262, 350] width 201 height 21
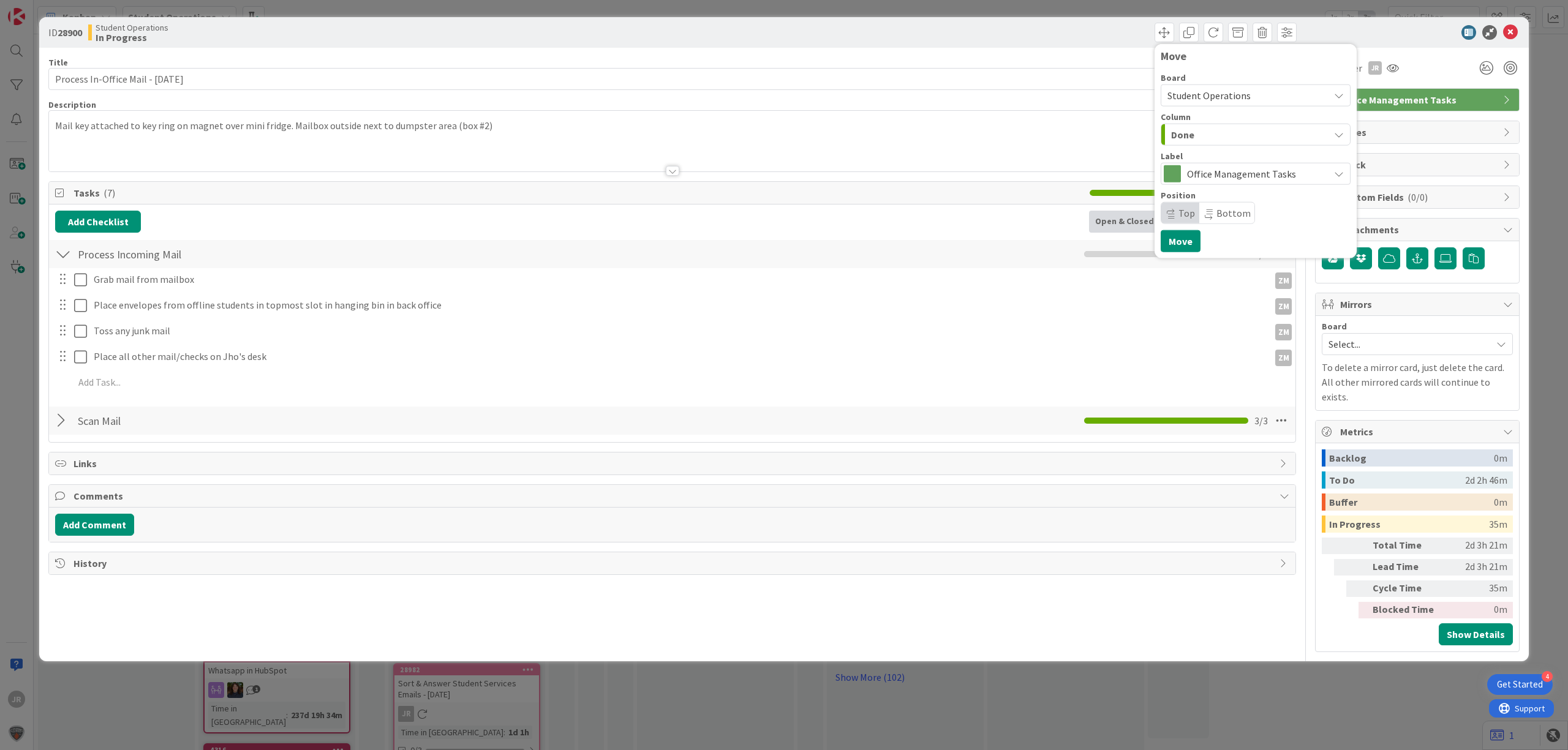
click at [1181, 227] on div "Move Board Student Operations Column Done Future Automation / Process Building …" at bounding box center [1256, 152] width 190 height 202
click at [1181, 234] on button "Move" at bounding box center [1181, 241] width 40 height 22
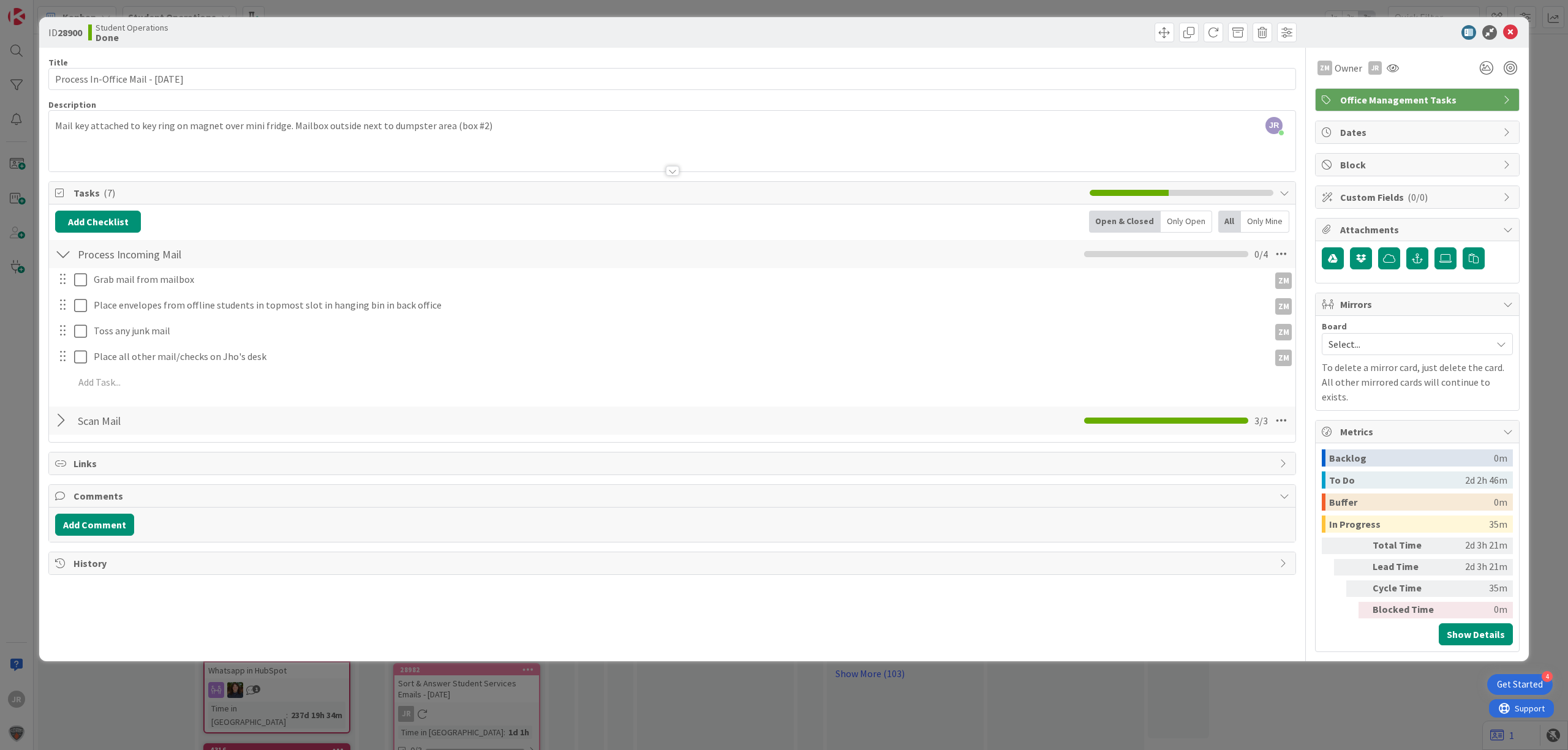
click at [950, 7] on div "ID 28900 Student Operations Done Move Move Title 35 / 128 Process In-Office Mai…" at bounding box center [784, 375] width 1568 height 750
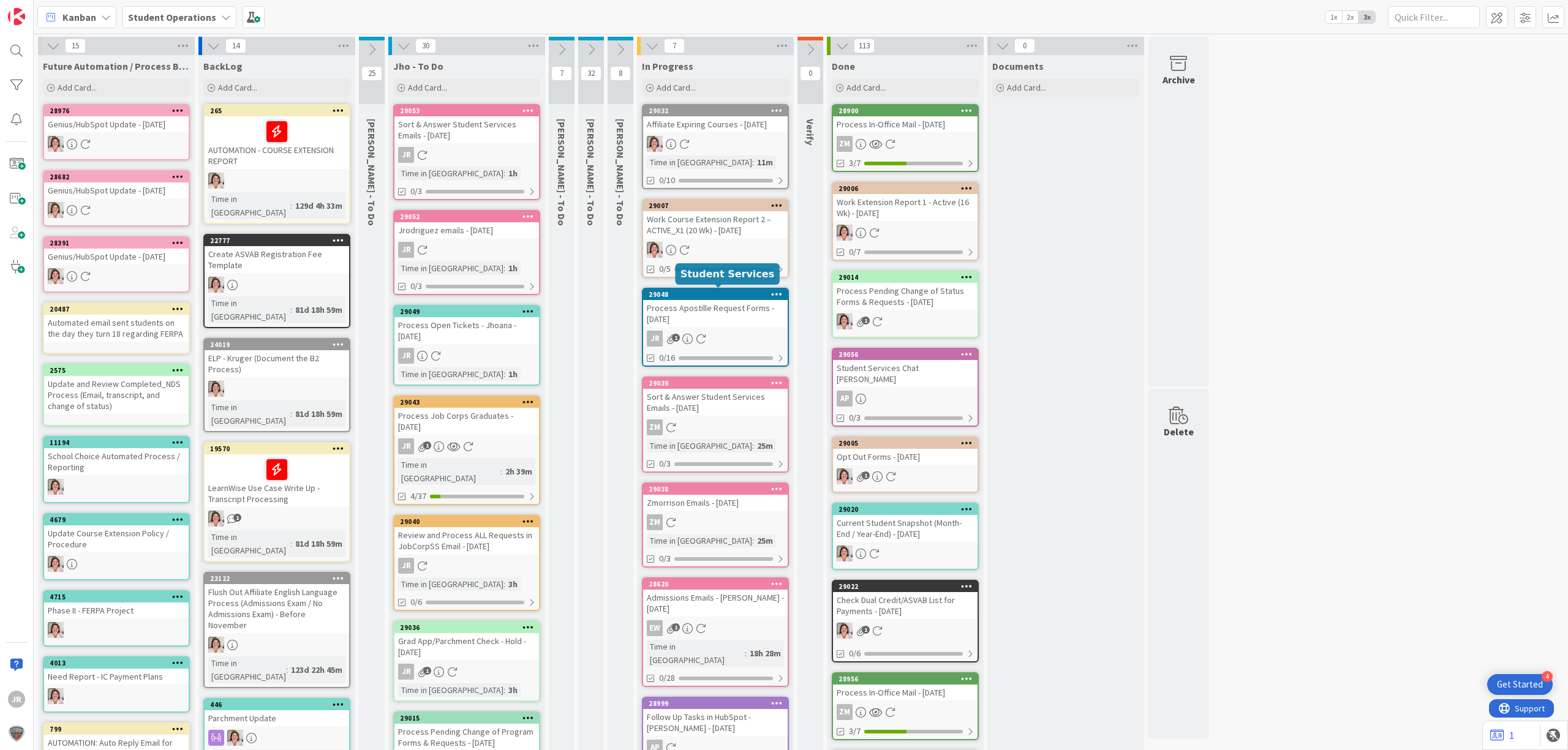
click at [740, 304] on div "Process Apostille Request Forms - [DATE]" at bounding box center [716, 314] width 144 height 27
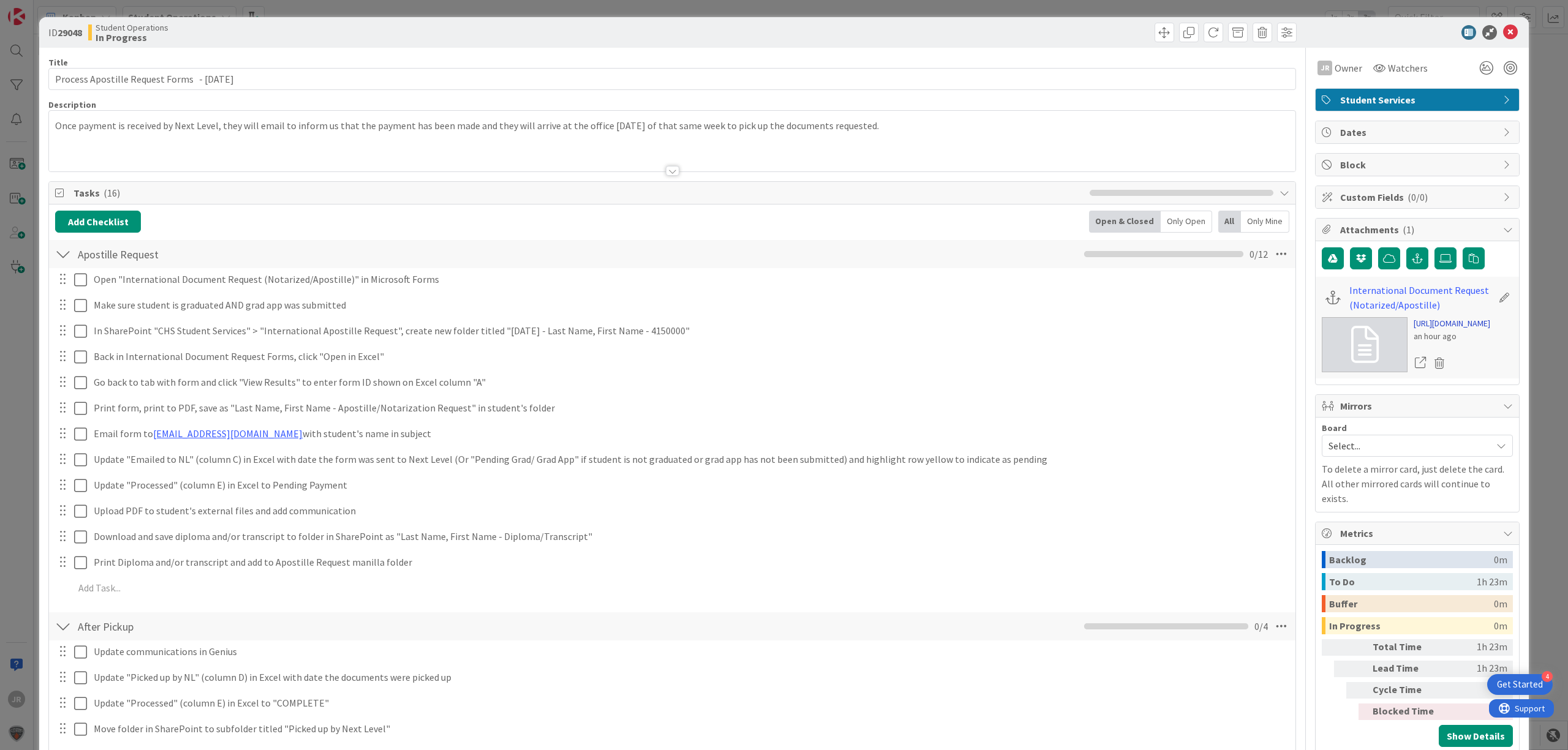
click at [1429, 330] on link "[URL][DOMAIN_NAME]" at bounding box center [1452, 324] width 77 height 13
click at [1155, 37] on span at bounding box center [1164, 32] width 20 height 20
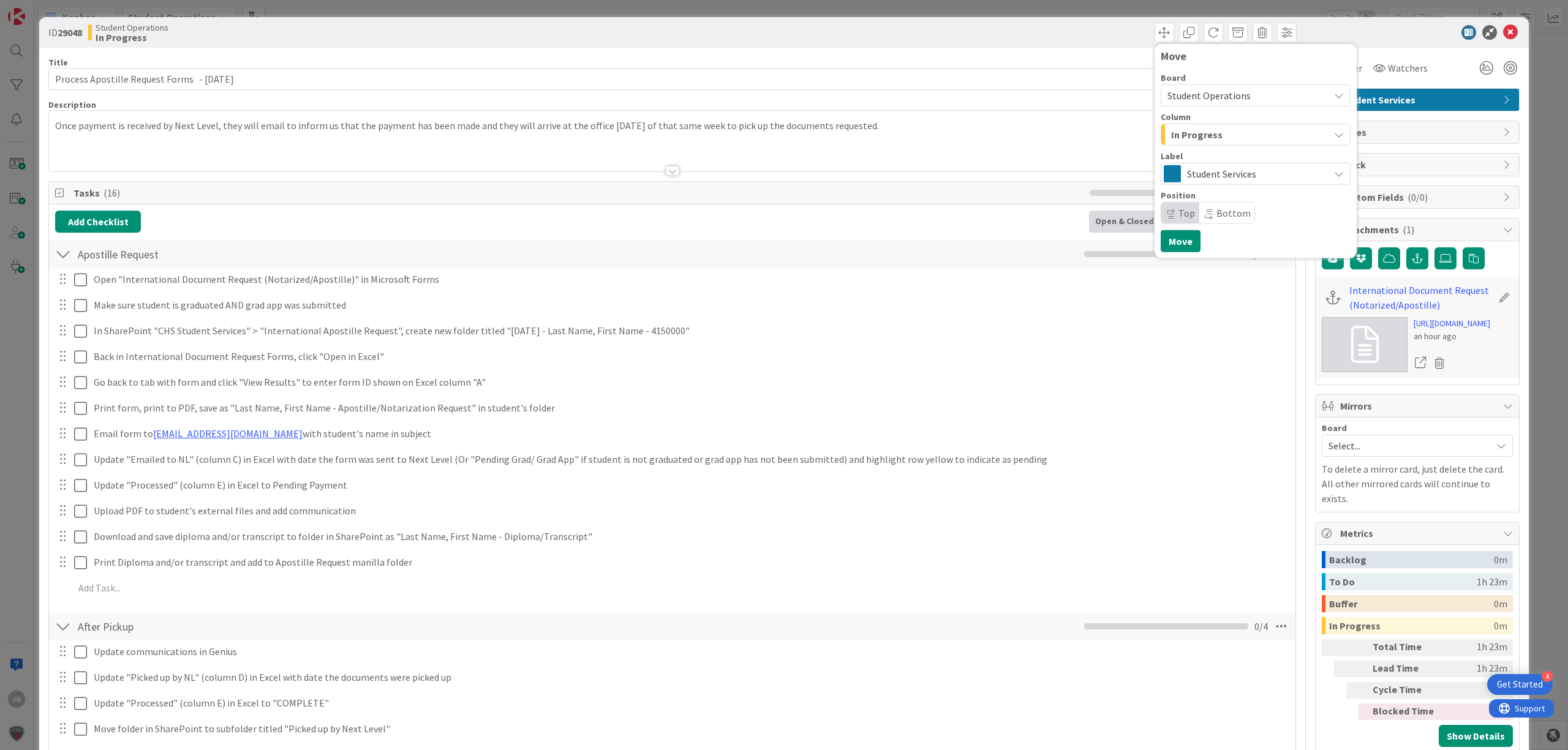
click at [1177, 126] on span "In Progress" at bounding box center [1197, 134] width 51 height 16
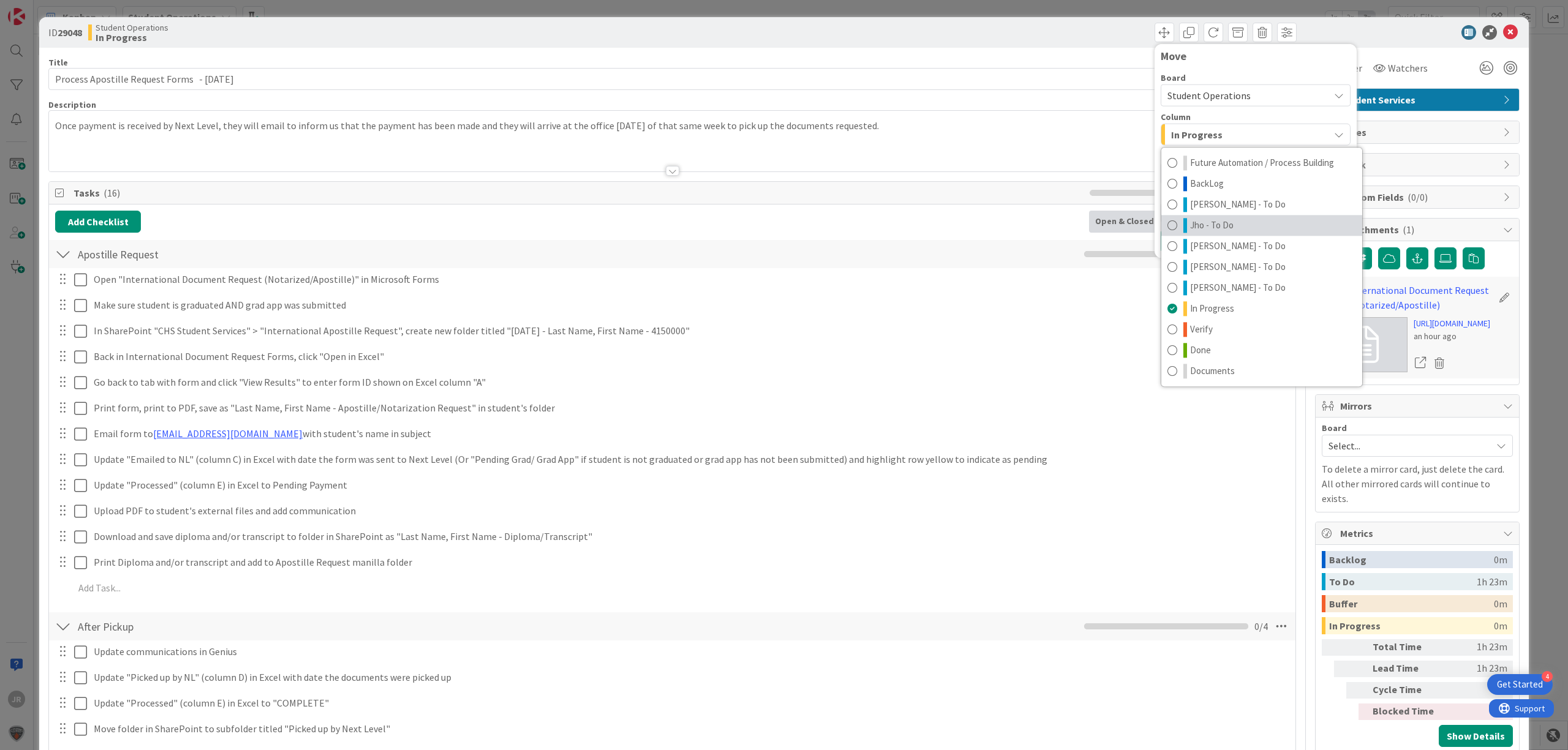
click at [1202, 219] on span "Jho - To Do" at bounding box center [1212, 226] width 43 height 14
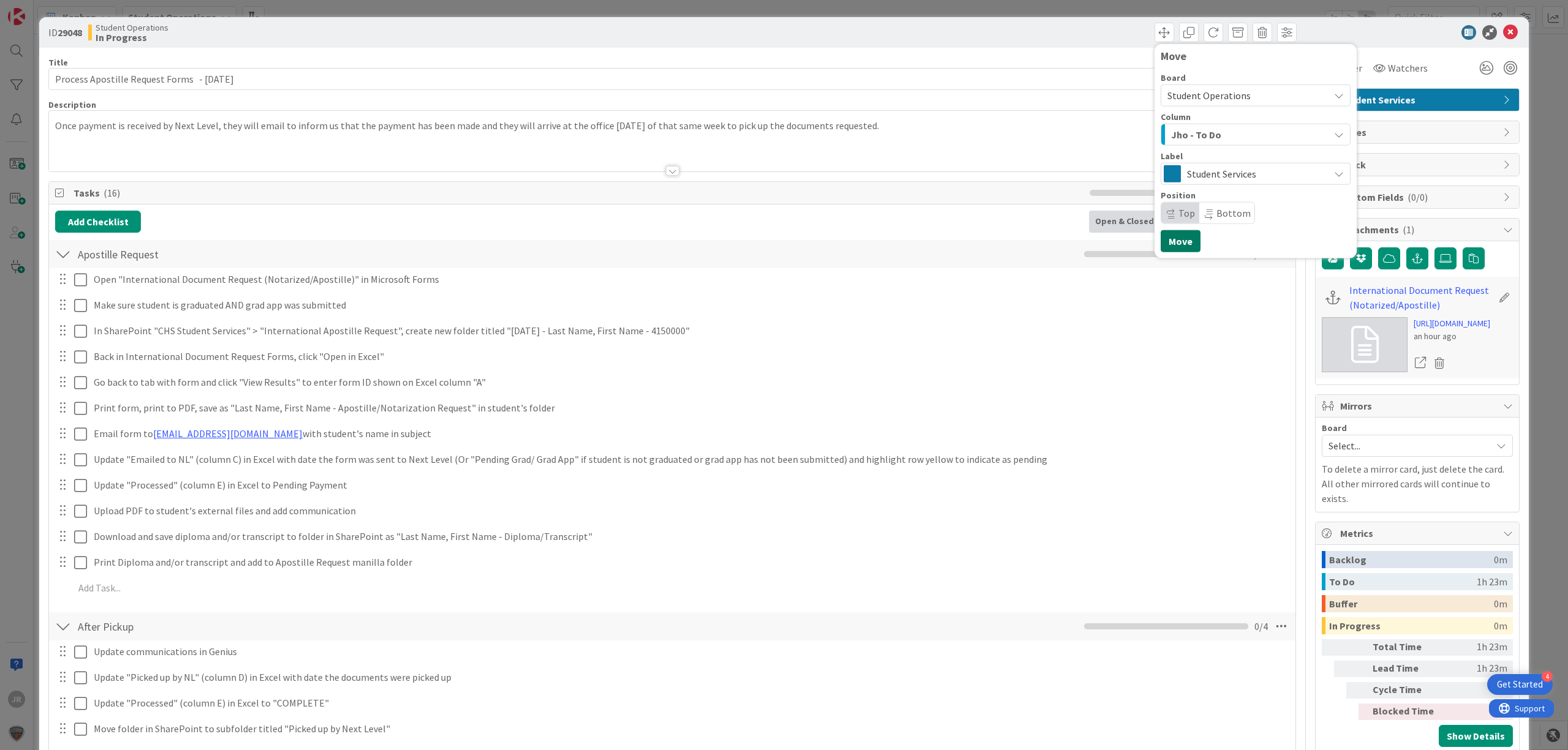
click at [1164, 237] on button "Move" at bounding box center [1181, 241] width 40 height 22
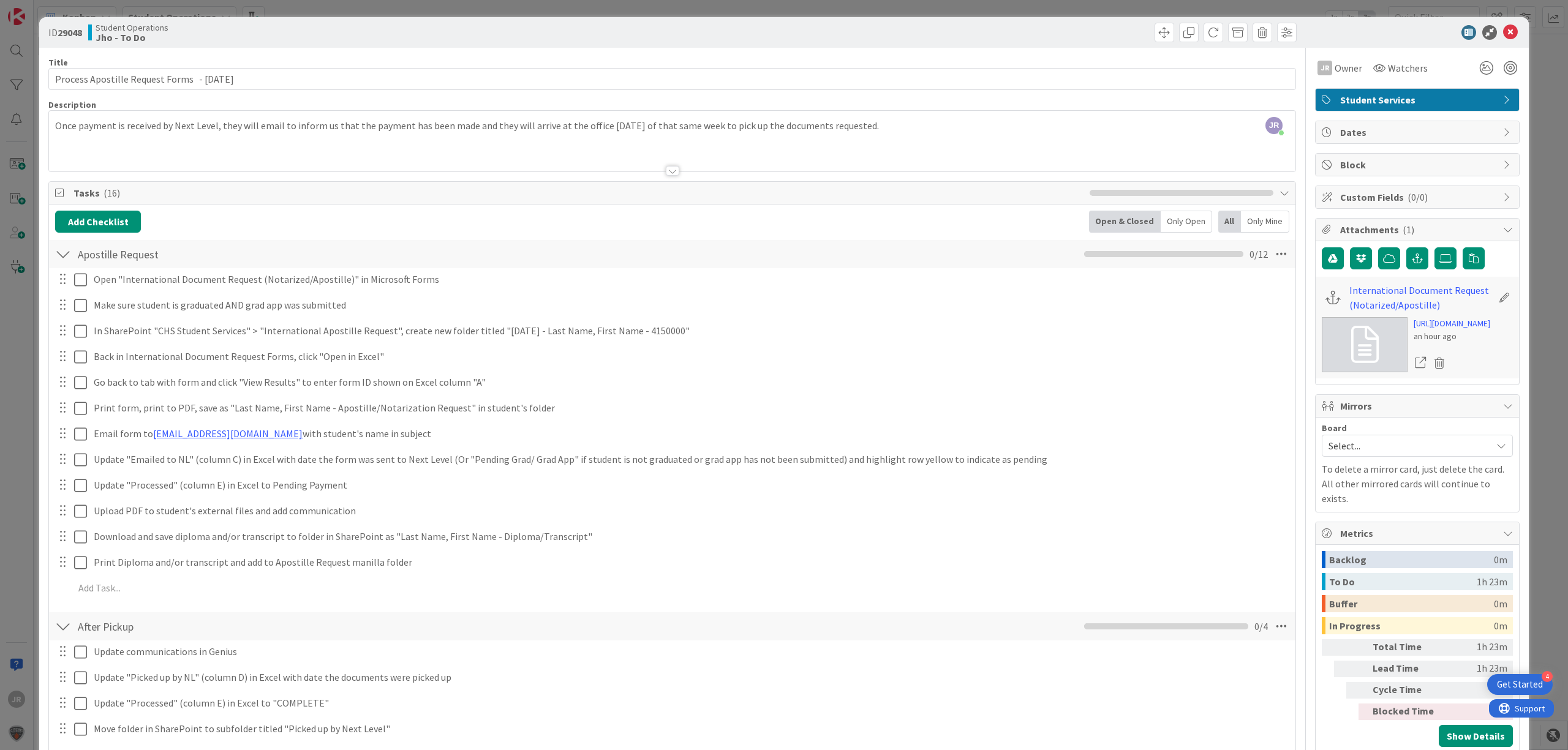
click at [964, 5] on div "ID 29048 Student Operations Jho - To Do Move Move Title 46 / 128 Process Aposti…" at bounding box center [784, 375] width 1568 height 750
